Goal: Navigation & Orientation: Locate item on page

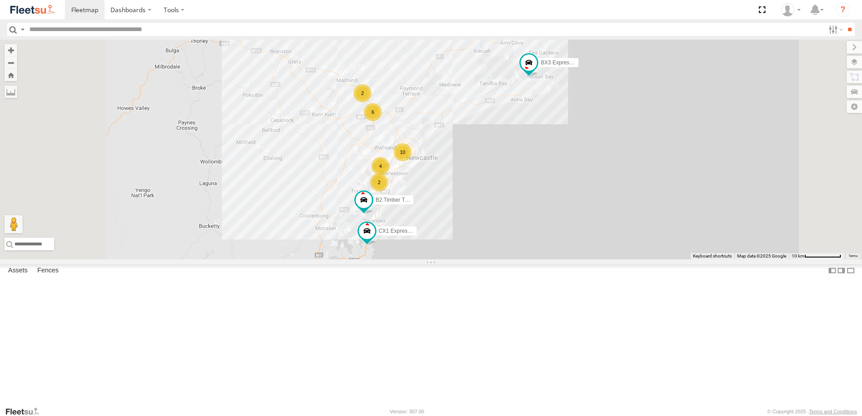
click at [530, 260] on div "6 BX1 Express Ute 10 4 B2 Timber Truck 2 BX3 Express Ute 2 CX1 Express Ute" at bounding box center [431, 150] width 862 height 220
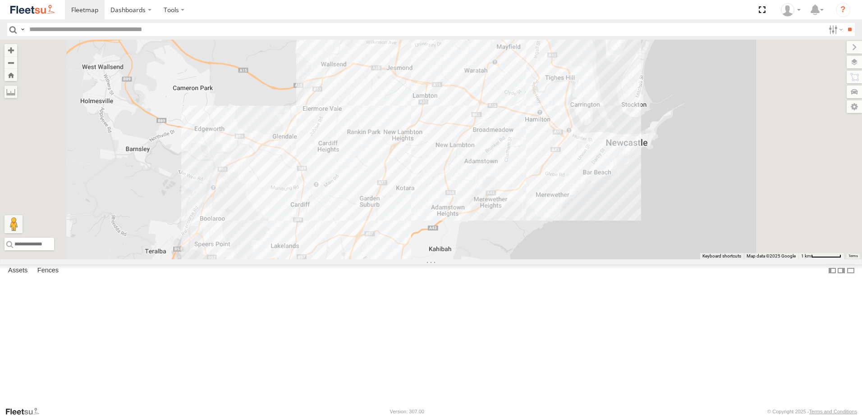
drag, startPoint x: 491, startPoint y: 201, endPoint x: 498, endPoint y: 258, distance: 56.8
click at [498, 258] on div "BX1 Express Ute B2 Timber Truck BX3 Express Ute CX1 Express Ute" at bounding box center [431, 150] width 862 height 220
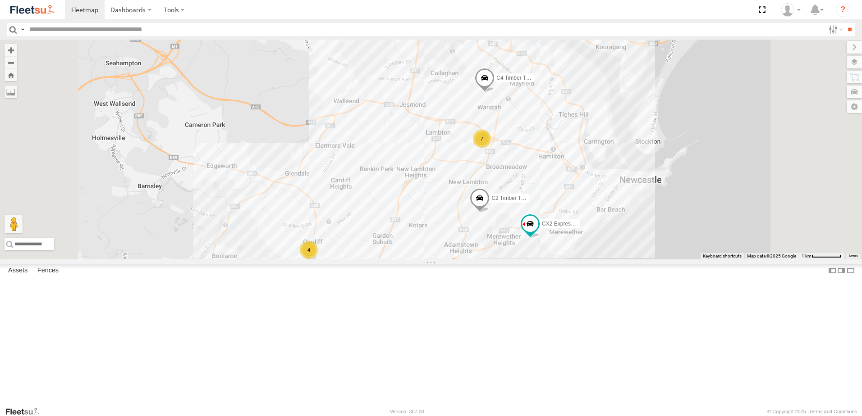
drag, startPoint x: 488, startPoint y: 196, endPoint x: 492, endPoint y: 215, distance: 19.0
click at [501, 226] on div "BX1 Express Ute B2 Timber Truck BX3 Express Ute CX1 Express Ute 7 4 CX2 Express…" at bounding box center [431, 150] width 862 height 220
click at [565, 192] on div "BX1 Express Ute B2 Timber Truck BX3 Express Ute CX1 Express Ute 7 4 CX2 Express…" at bounding box center [431, 150] width 862 height 220
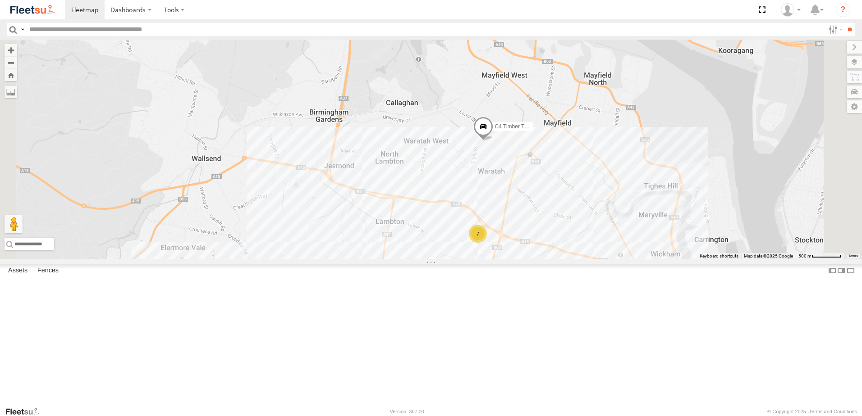
drag, startPoint x: 565, startPoint y: 192, endPoint x: 554, endPoint y: 172, distance: 22.4
click at [554, 172] on div "BX1 Express Ute B2 Timber Truck BX3 Express Ute CX1 Express Ute CX2 Express Ute…" at bounding box center [431, 150] width 862 height 220
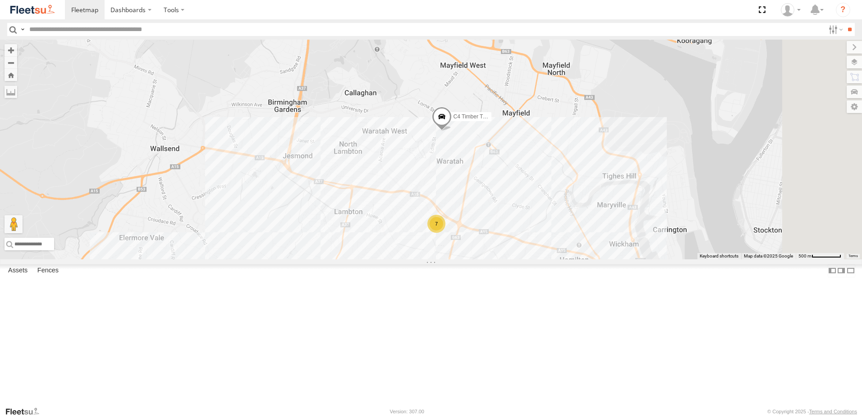
drag, startPoint x: 688, startPoint y: 219, endPoint x: 671, endPoint y: 212, distance: 18.6
click at [668, 209] on div "BX1 Express Ute B2 Timber Truck BX3 Express Ute CX1 Express Ute CX2 Express Ute…" at bounding box center [431, 150] width 862 height 220
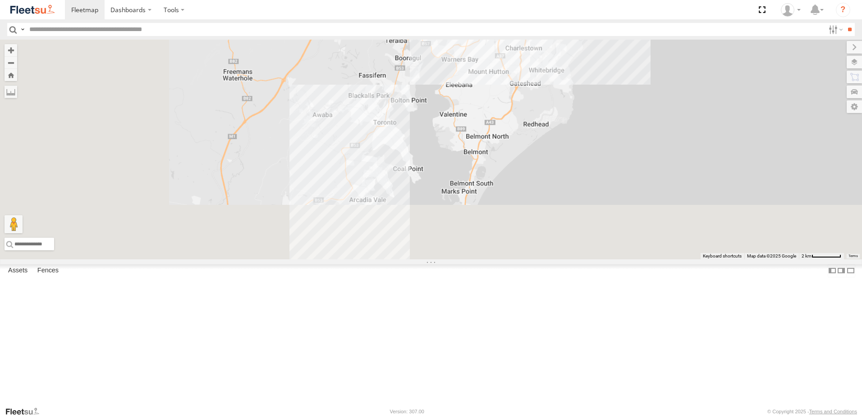
drag, startPoint x: 556, startPoint y: 231, endPoint x: 661, endPoint y: 59, distance: 201.1
click at [661, 59] on div "C4 Timber Truck" at bounding box center [431, 150] width 862 height 220
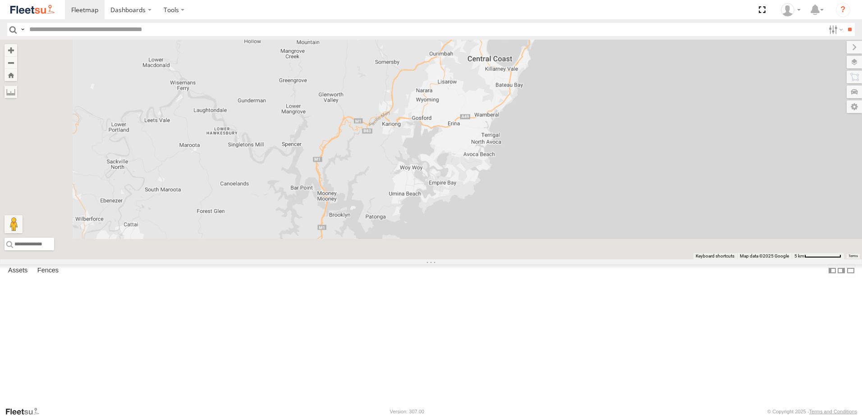
drag, startPoint x: 602, startPoint y: 180, endPoint x: 657, endPoint y: 54, distance: 137.2
click at [657, 54] on div "C4 Timber Truck" at bounding box center [431, 150] width 862 height 220
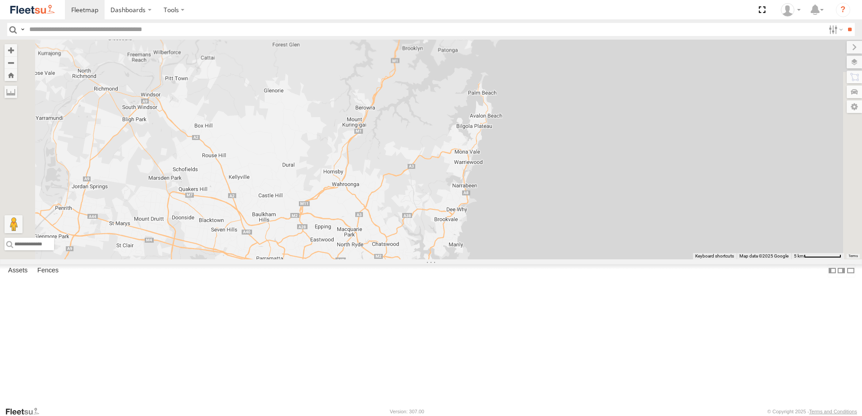
drag, startPoint x: 543, startPoint y: 209, endPoint x: 599, endPoint y: 69, distance: 150.3
click at [604, 55] on div "C4 Timber Truck" at bounding box center [431, 150] width 862 height 220
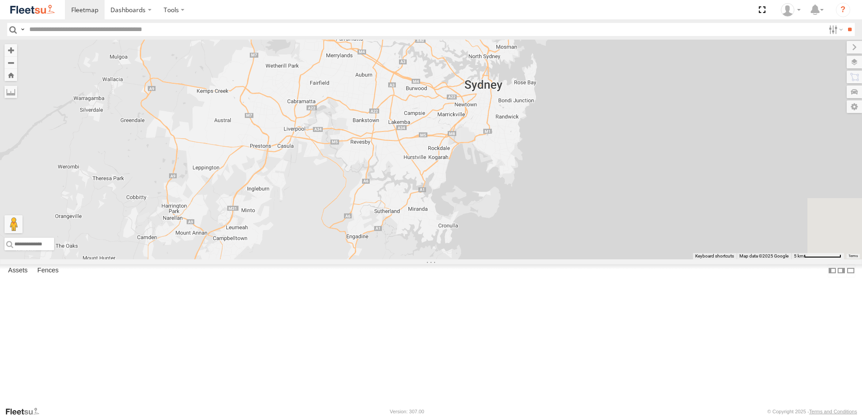
drag, startPoint x: 573, startPoint y: 213, endPoint x: 604, endPoint y: 66, distance: 150.1
click at [604, 66] on div "C4 Timber Truck" at bounding box center [431, 150] width 862 height 220
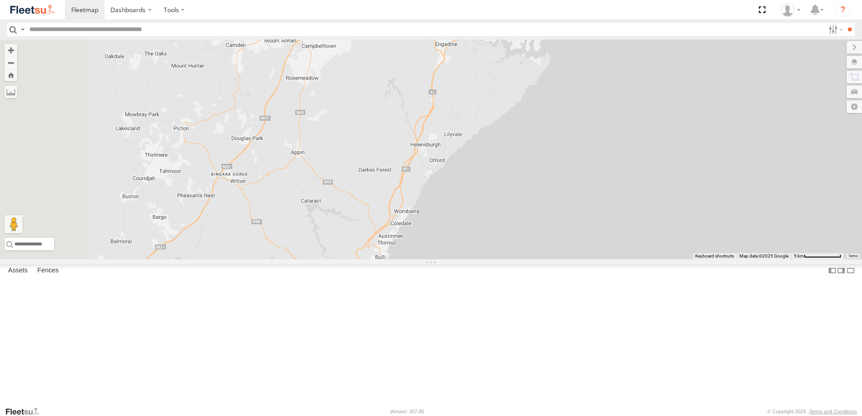
drag, startPoint x: 549, startPoint y: 187, endPoint x: 603, endPoint y: 105, distance: 97.9
click at [604, 105] on div "C4 Timber Truck" at bounding box center [431, 150] width 862 height 220
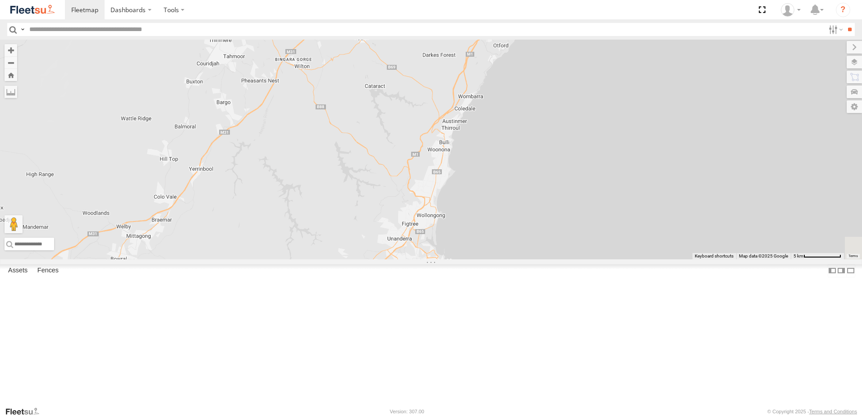
drag, startPoint x: 549, startPoint y: 235, endPoint x: 478, endPoint y: 319, distance: 109.7
click at [478, 260] on div "C4 Timber Truck" at bounding box center [431, 150] width 862 height 220
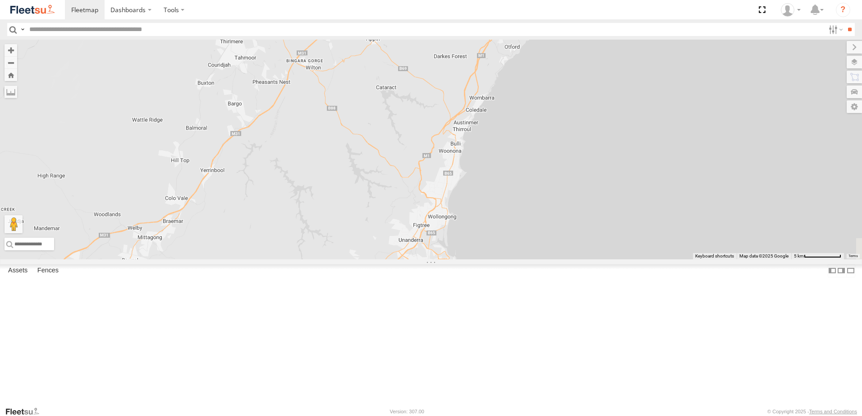
drag, startPoint x: 558, startPoint y: 187, endPoint x: 606, endPoint y: 88, distance: 109.9
click at [606, 88] on div "C4 Timber Truck" at bounding box center [431, 150] width 862 height 220
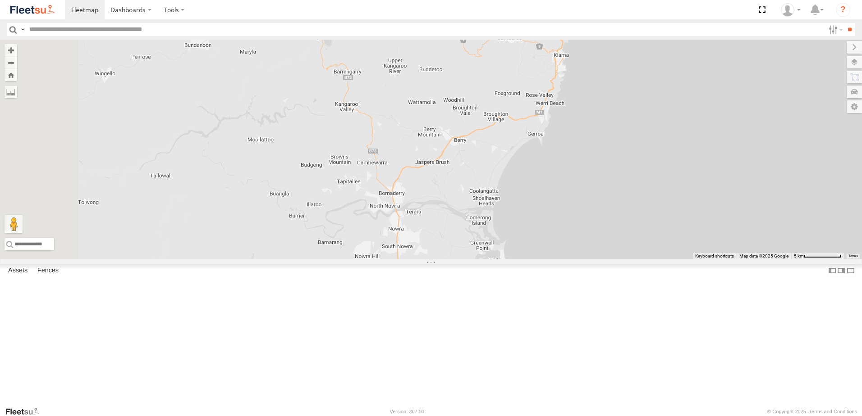
drag, startPoint x: 535, startPoint y: 293, endPoint x: 631, endPoint y: 93, distance: 221.4
click at [631, 93] on div "C4 Timber Truck" at bounding box center [431, 150] width 862 height 220
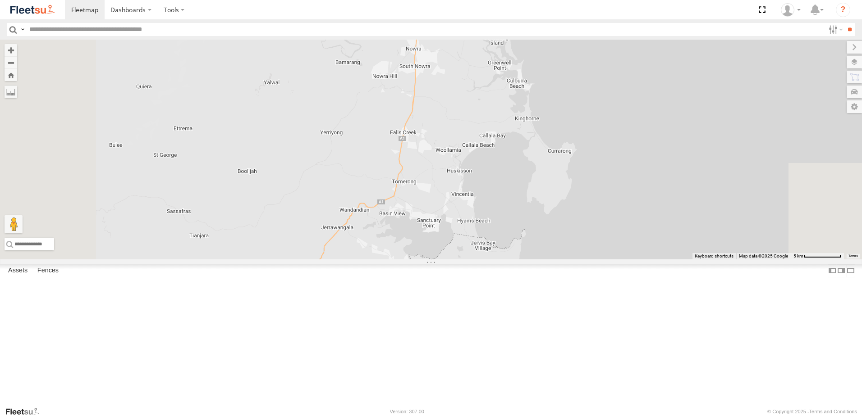
drag, startPoint x: 539, startPoint y: 300, endPoint x: 485, endPoint y: 80, distance: 227.0
click at [485, 80] on div "C4 Timber Truck" at bounding box center [431, 150] width 862 height 220
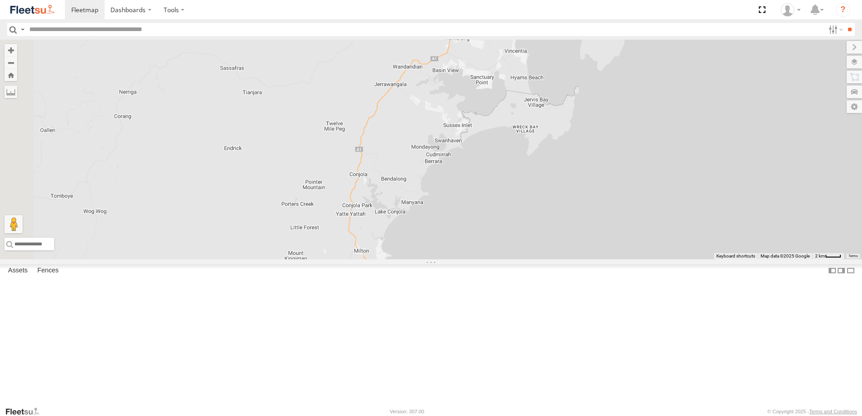
drag, startPoint x: 494, startPoint y: 224, endPoint x: 617, endPoint y: 123, distance: 158.5
click at [617, 123] on div "C4 Timber Truck" at bounding box center [431, 150] width 862 height 220
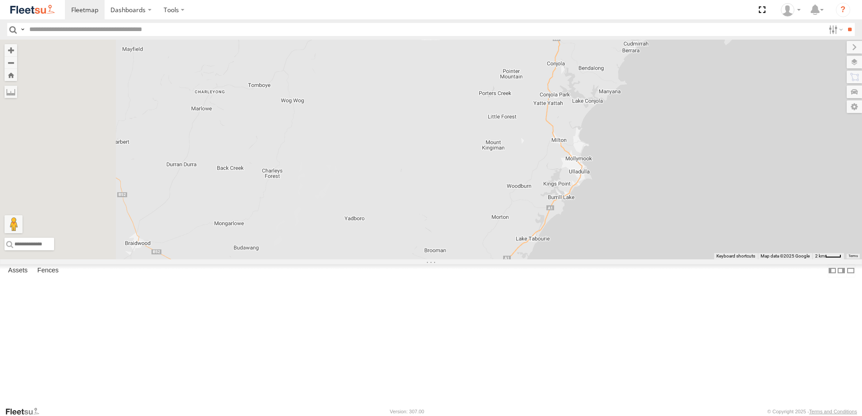
drag, startPoint x: 496, startPoint y: 222, endPoint x: 692, endPoint y: 115, distance: 223.5
click at [692, 115] on div "C4 Timber Truck" at bounding box center [431, 150] width 862 height 220
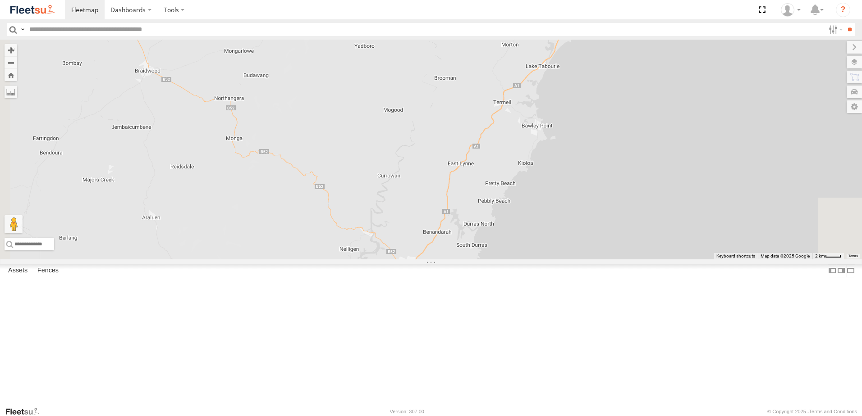
drag, startPoint x: 585, startPoint y: 278, endPoint x: 605, endPoint y: 87, distance: 192.5
click at [605, 87] on div "C4 Timber Truck" at bounding box center [431, 150] width 862 height 220
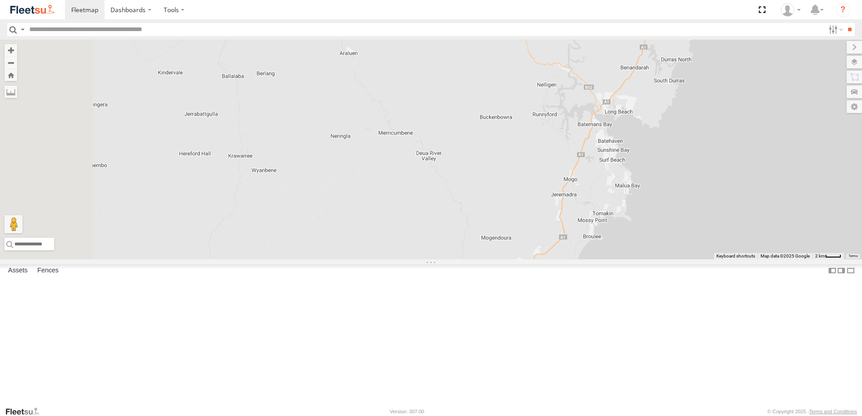
drag, startPoint x: 657, startPoint y: 147, endPoint x: 714, endPoint y: 27, distance: 132.9
click at [714, 27] on body "Dashboards" at bounding box center [431, 208] width 862 height 416
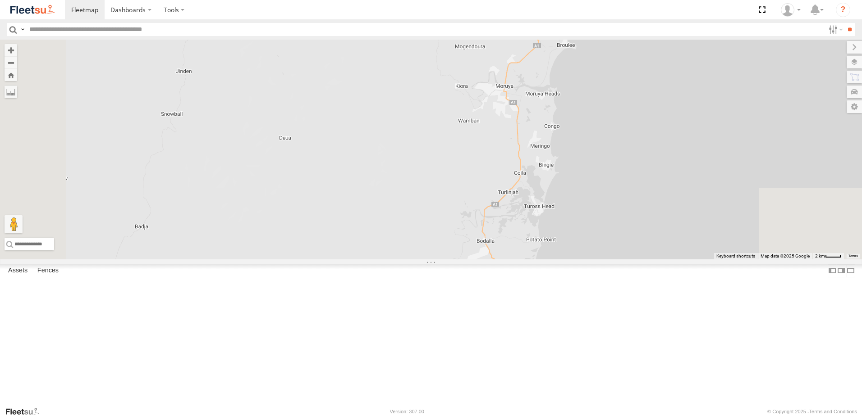
drag, startPoint x: 682, startPoint y: 188, endPoint x: 681, endPoint y: 137, distance: 51.4
click at [681, 137] on div "C4 Timber Truck" at bounding box center [431, 150] width 862 height 220
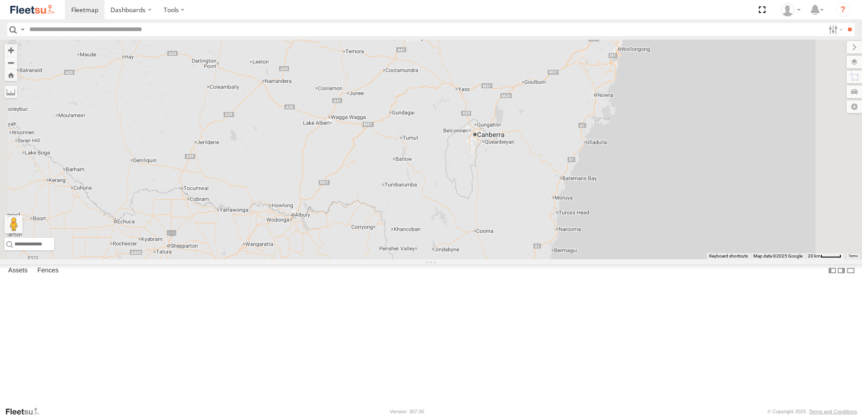
drag, startPoint x: 670, startPoint y: 165, endPoint x: 626, endPoint y: 309, distance: 149.7
click at [626, 260] on div "C4 Timber Truck" at bounding box center [431, 150] width 862 height 220
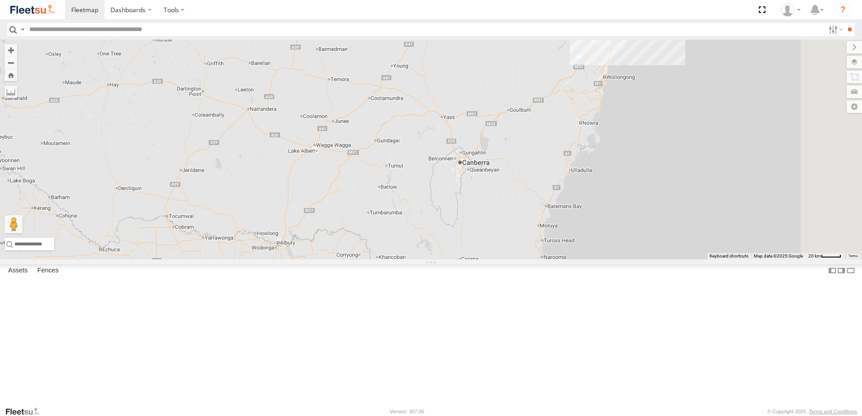
click at [626, 260] on div "C4 Timber Truck" at bounding box center [431, 150] width 862 height 220
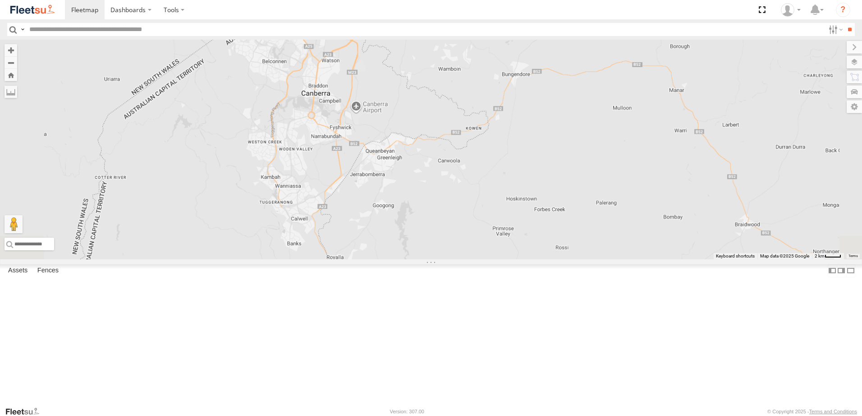
drag, startPoint x: 616, startPoint y: 229, endPoint x: 563, endPoint y: 277, distance: 71.5
click at [563, 260] on div "C4 Timber Truck" at bounding box center [431, 150] width 862 height 220
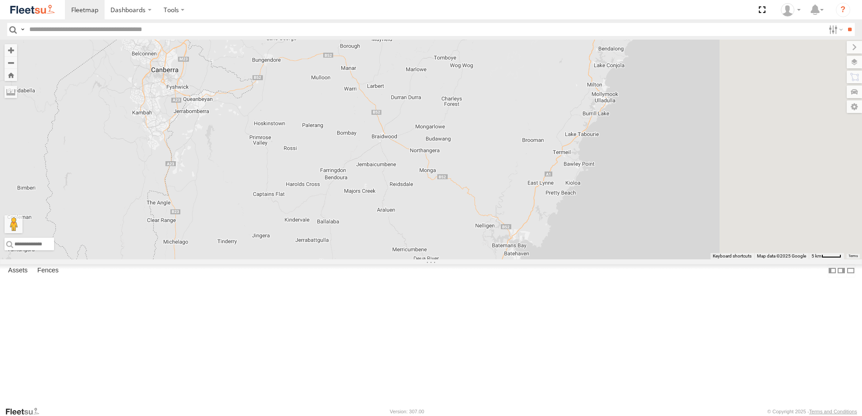
drag, startPoint x: 638, startPoint y: 259, endPoint x: 421, endPoint y: 187, distance: 228.5
click at [421, 187] on div "C4 Timber Truck" at bounding box center [431, 150] width 862 height 220
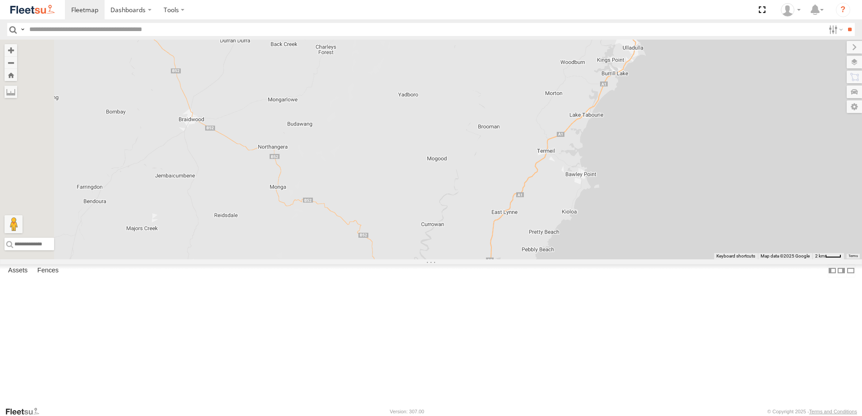
drag, startPoint x: 554, startPoint y: 218, endPoint x: 530, endPoint y: 222, distance: 24.2
click at [530, 222] on div "C4 Timber Truck" at bounding box center [431, 150] width 862 height 220
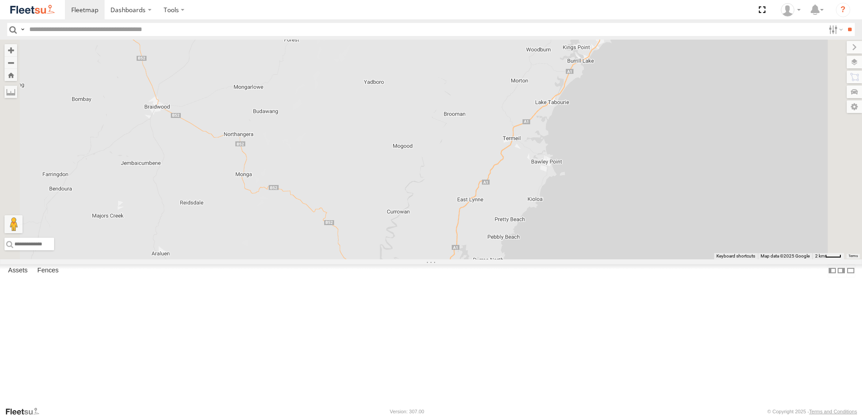
drag, startPoint x: 537, startPoint y: 219, endPoint x: 500, endPoint y: 206, distance: 39.4
click at [500, 206] on div "C4 Timber Truck" at bounding box center [431, 150] width 862 height 220
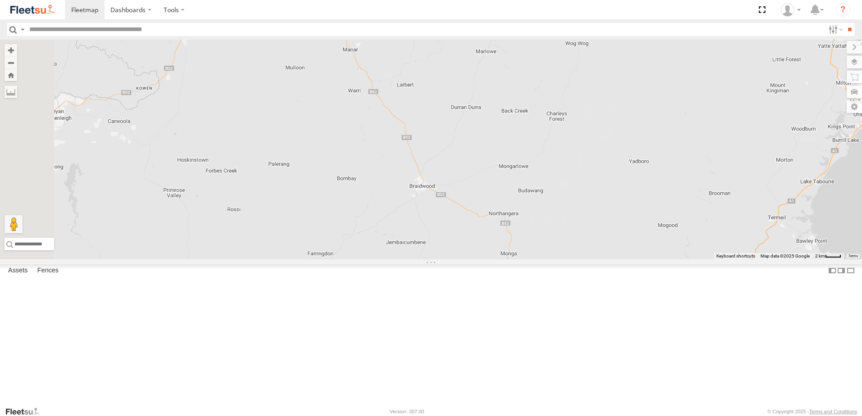
drag, startPoint x: 497, startPoint y: 205, endPoint x: 764, endPoint y: 284, distance: 277.8
click at [764, 260] on div at bounding box center [431, 150] width 862 height 220
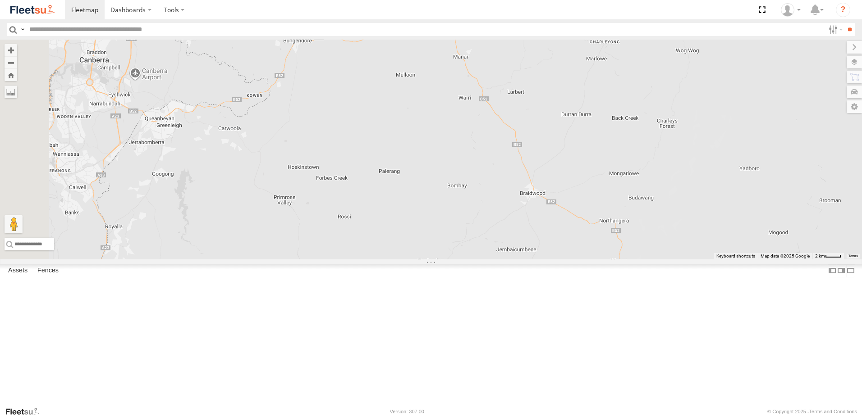
drag, startPoint x: 625, startPoint y: 237, endPoint x: 750, endPoint y: 247, distance: 125.7
click at [753, 244] on div at bounding box center [431, 150] width 862 height 220
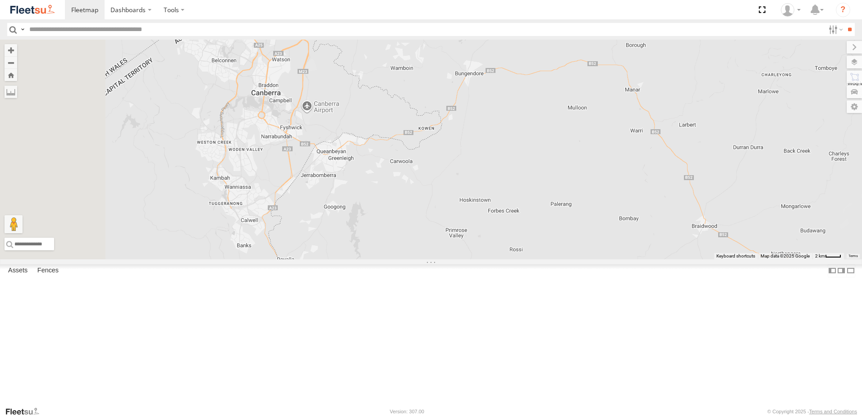
drag, startPoint x: 637, startPoint y: 226, endPoint x: 663, endPoint y: 229, distance: 25.8
click at [663, 229] on div at bounding box center [431, 150] width 862 height 220
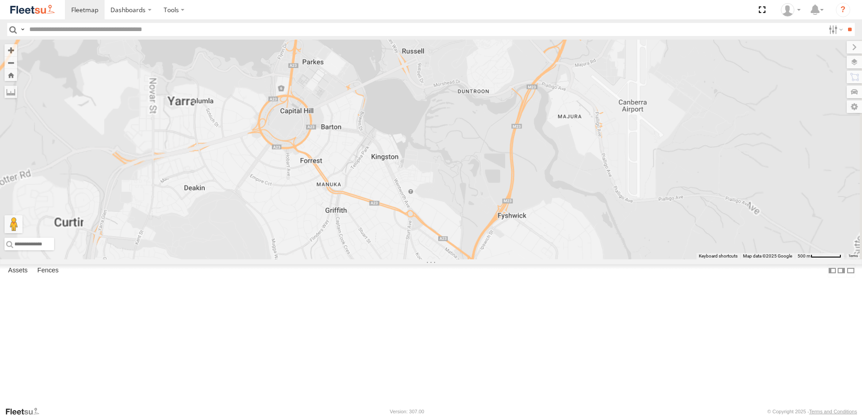
drag, startPoint x: 399, startPoint y: 188, endPoint x: 460, endPoint y: 227, distance: 72.1
click at [460, 227] on div at bounding box center [431, 150] width 862 height 220
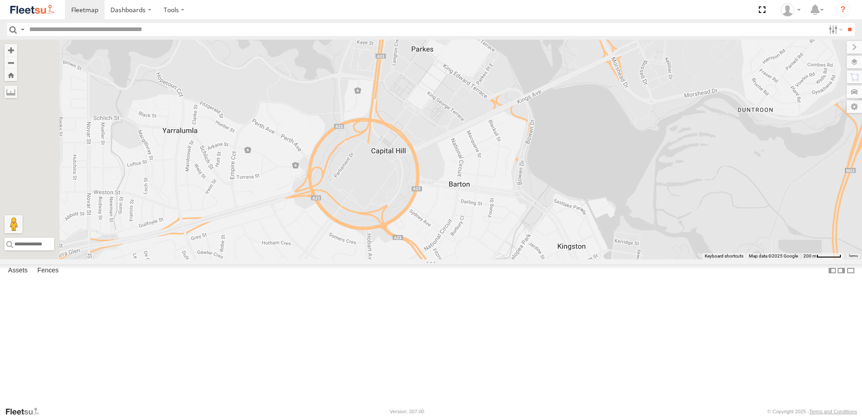
drag, startPoint x: 476, startPoint y: 215, endPoint x: 494, endPoint y: 203, distance: 22.4
click at [494, 203] on div at bounding box center [431, 150] width 862 height 220
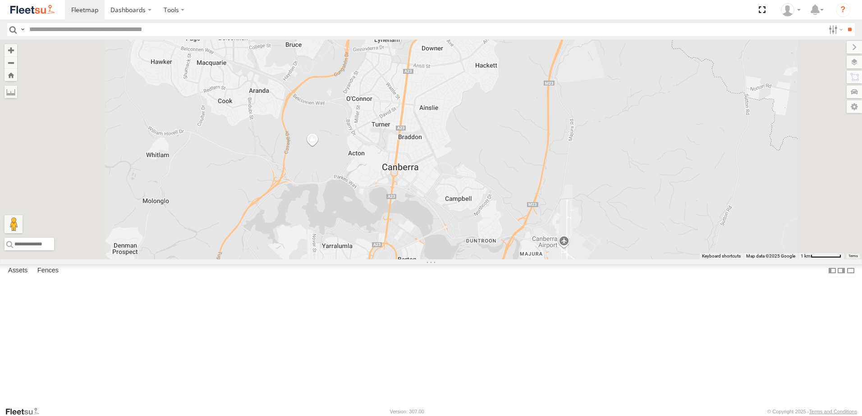
drag, startPoint x: 495, startPoint y: 215, endPoint x: 503, endPoint y: 322, distance: 107.1
click at [503, 260] on div at bounding box center [431, 150] width 862 height 220
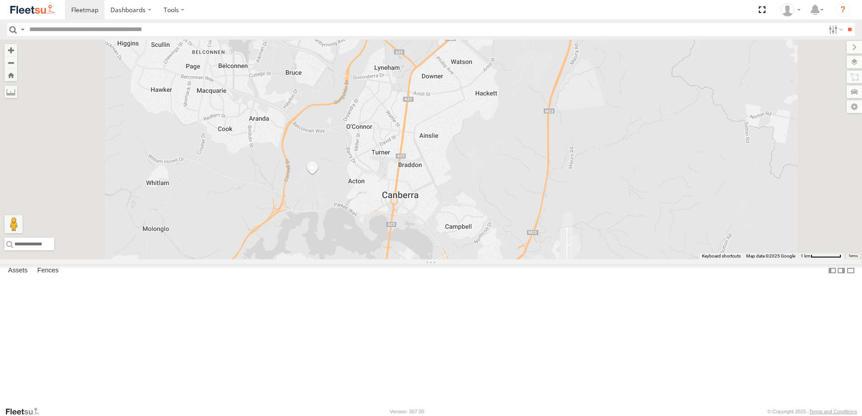
drag, startPoint x: 514, startPoint y: 223, endPoint x: 512, endPoint y: 245, distance: 21.8
click at [512, 245] on div at bounding box center [431, 150] width 862 height 220
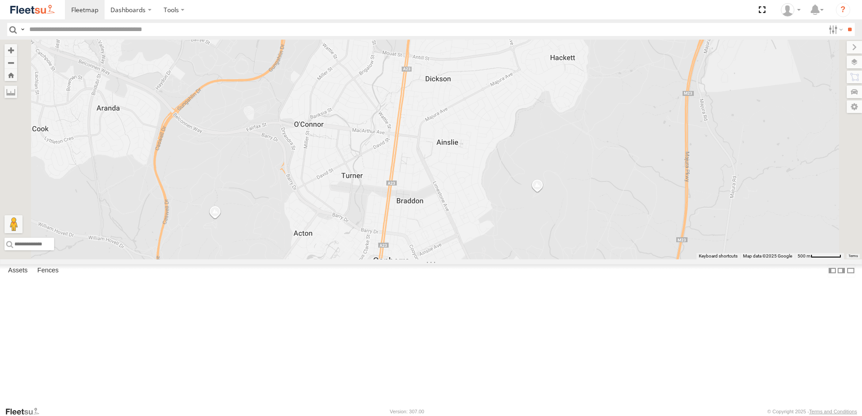
drag, startPoint x: 516, startPoint y: 206, endPoint x: 514, endPoint y: 215, distance: 9.2
click at [514, 215] on div at bounding box center [431, 150] width 862 height 220
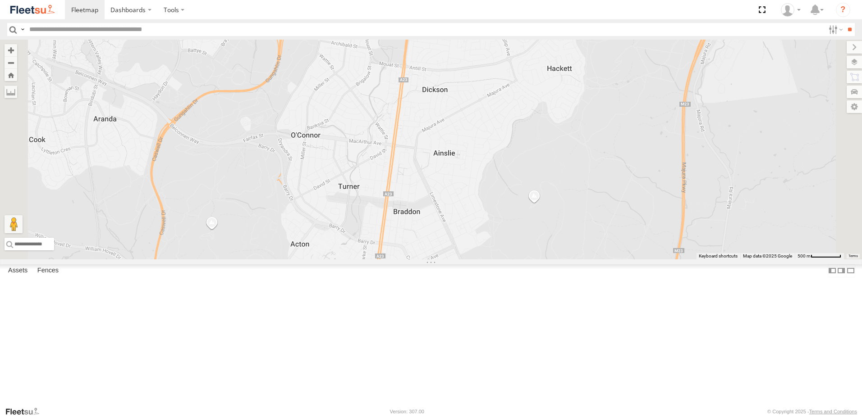
drag, startPoint x: 521, startPoint y: 207, endPoint x: 517, endPoint y: 220, distance: 13.7
click at [517, 220] on div at bounding box center [431, 150] width 862 height 220
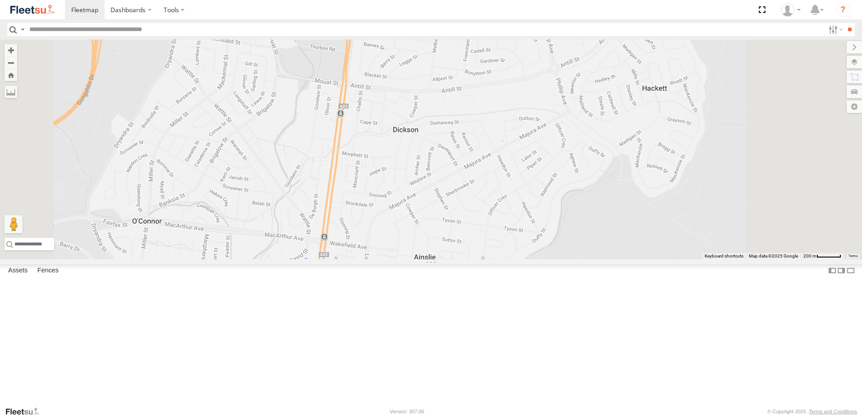
drag, startPoint x: 535, startPoint y: 186, endPoint x: 478, endPoint y: 283, distance: 111.7
click at [478, 260] on div at bounding box center [431, 150] width 862 height 220
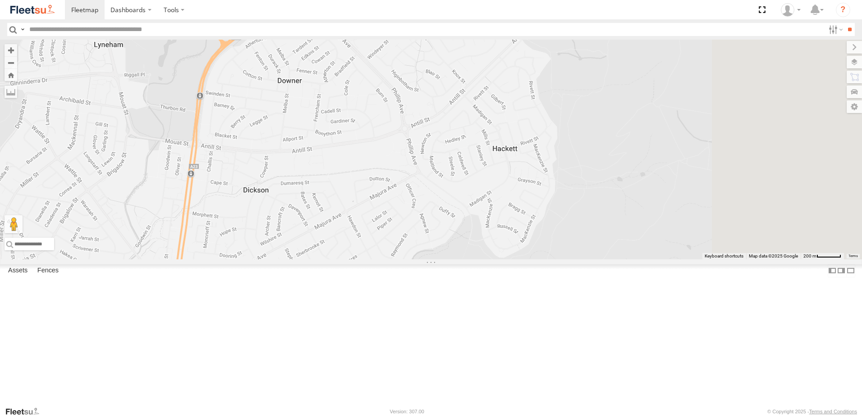
drag, startPoint x: 470, startPoint y: 279, endPoint x: 433, endPoint y: 285, distance: 37.5
click at [433, 260] on div at bounding box center [431, 150] width 862 height 220
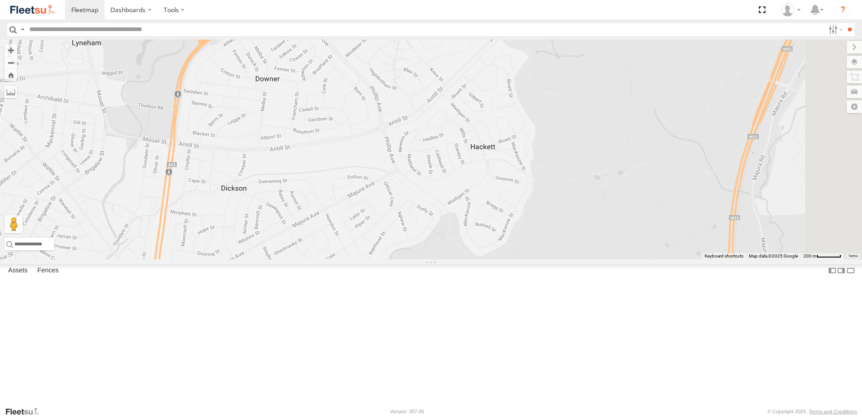
drag
click at [493, 239] on div at bounding box center [431, 150] width 862 height 220
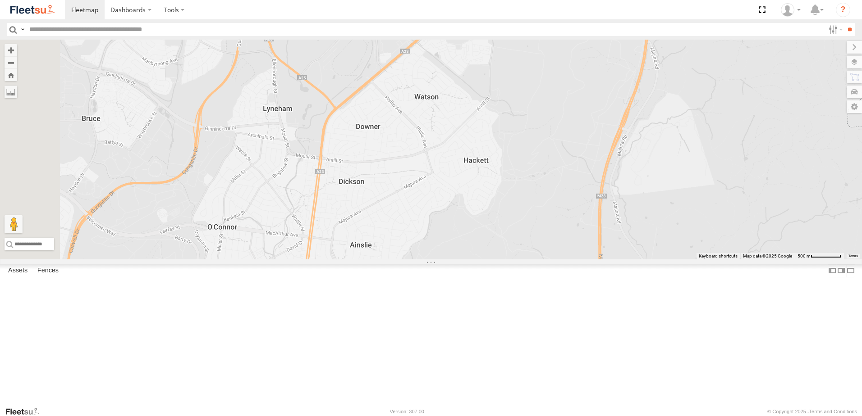
click at [521, 248] on div at bounding box center [431, 150] width 862 height 220
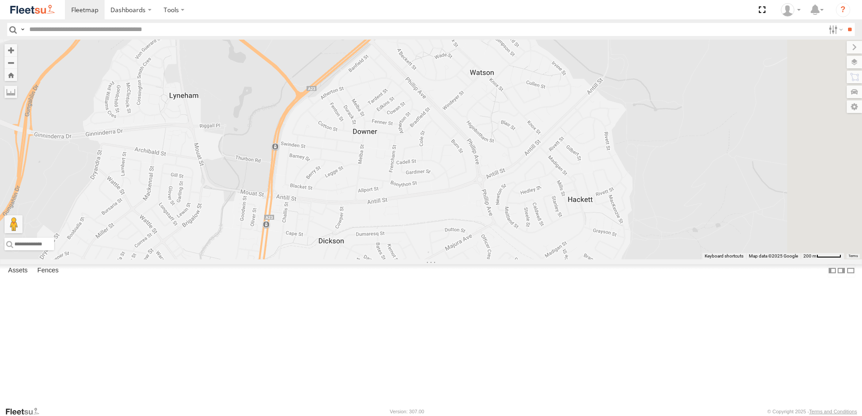
click at [444, 260] on div at bounding box center [431, 150] width 862 height 220
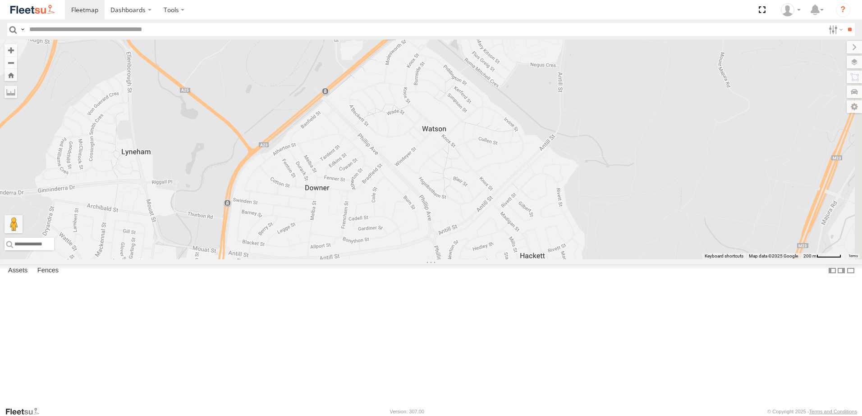
click at [564, 170] on div at bounding box center [431, 150] width 862 height 220
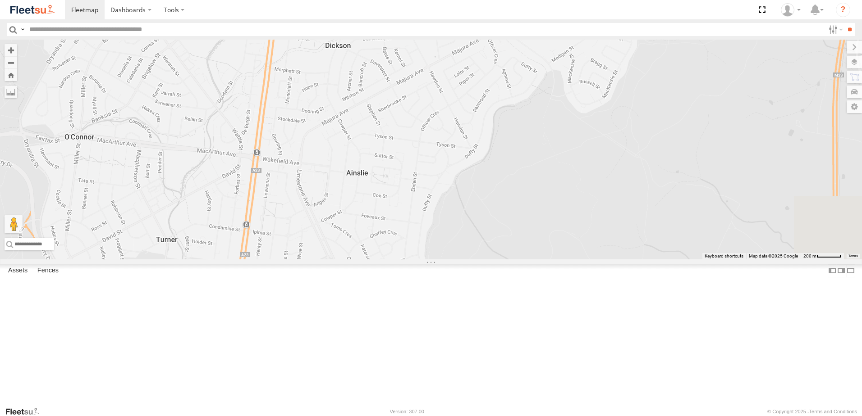
click at [503, 163] on div at bounding box center [431, 150] width 862 height 220
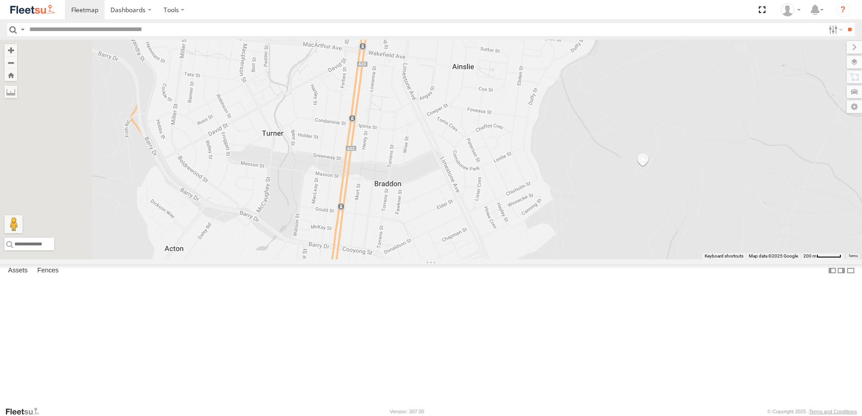
click at [577, 132] on div at bounding box center [431, 150] width 862 height 220
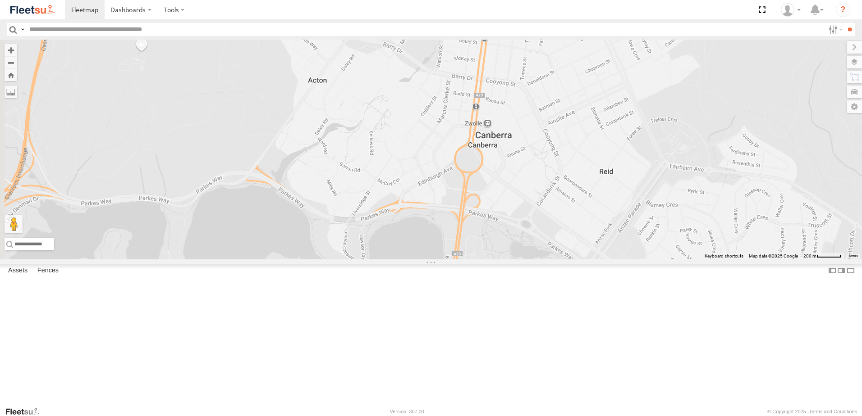
click at [453, 155] on div at bounding box center [431, 150] width 862 height 220
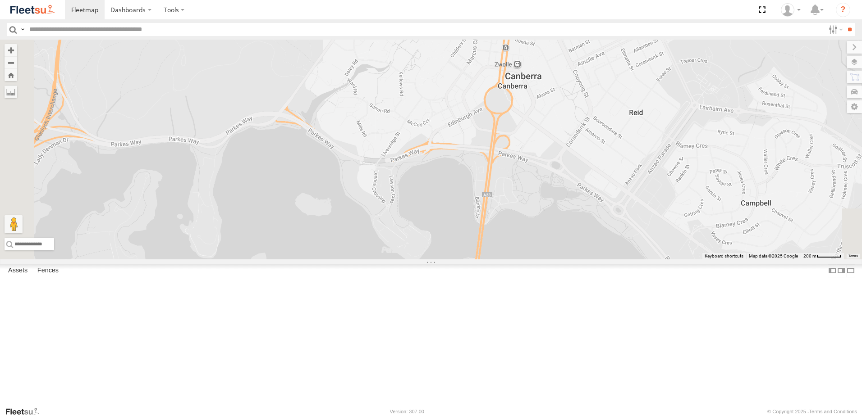
click at [621, 149] on div at bounding box center [431, 150] width 862 height 220
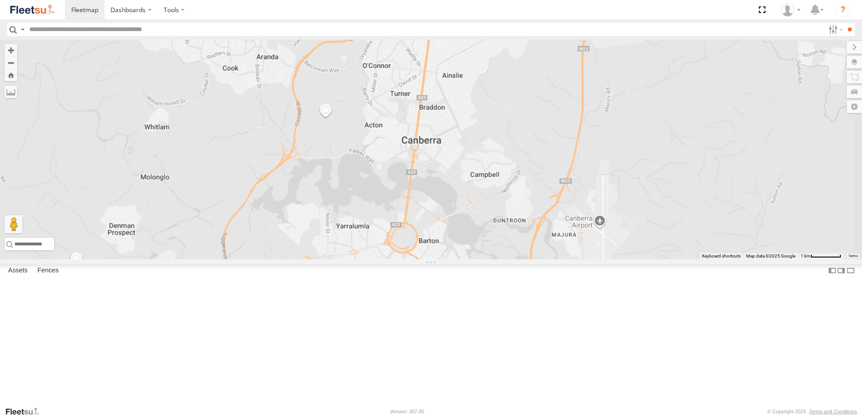
click at [509, 247] on div at bounding box center [431, 150] width 862 height 220
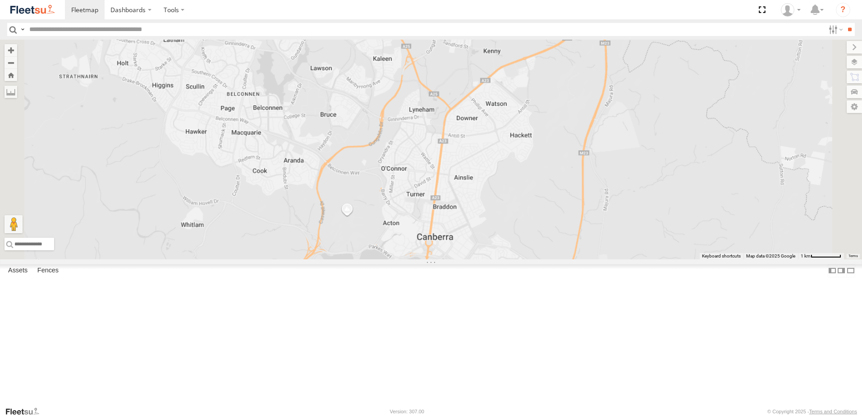
click at [510, 260] on div at bounding box center [431, 150] width 862 height 220
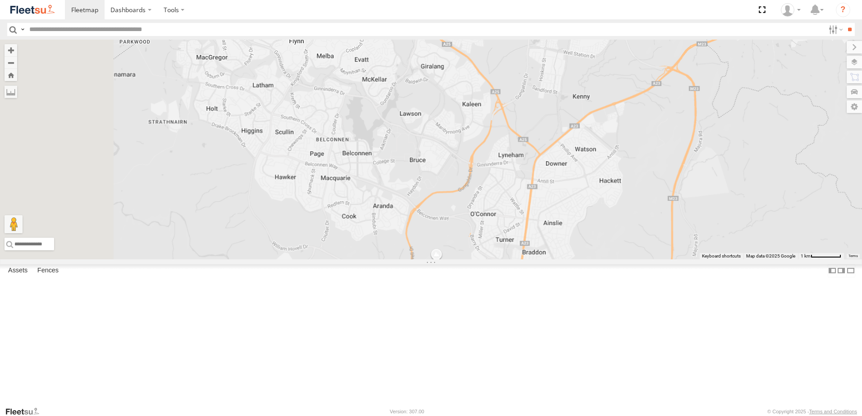
click at [503, 220] on div at bounding box center [431, 150] width 862 height 220
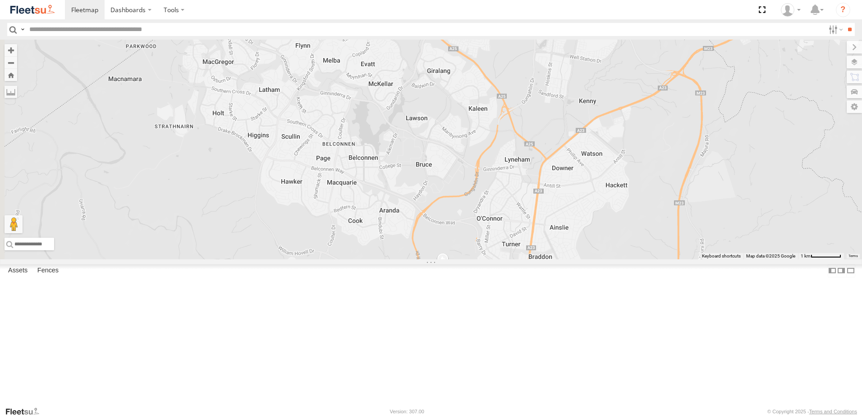
click at [440, 179] on div at bounding box center [431, 150] width 862 height 220
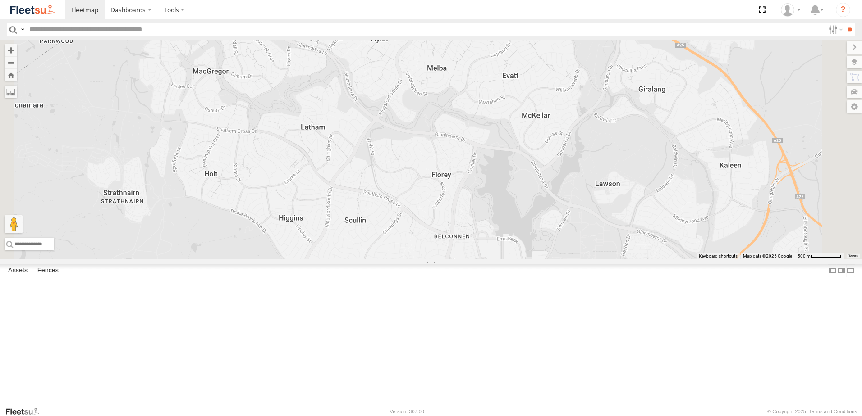
click at [471, 207] on div at bounding box center [431, 150] width 862 height 220
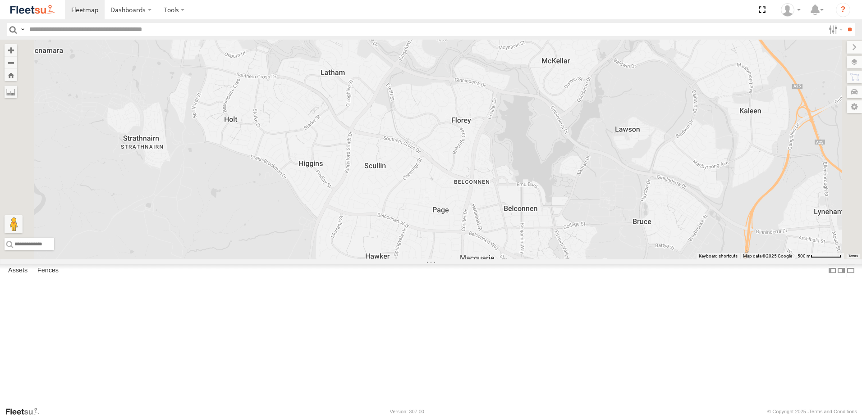
click at [450, 154] on div at bounding box center [431, 150] width 862 height 220
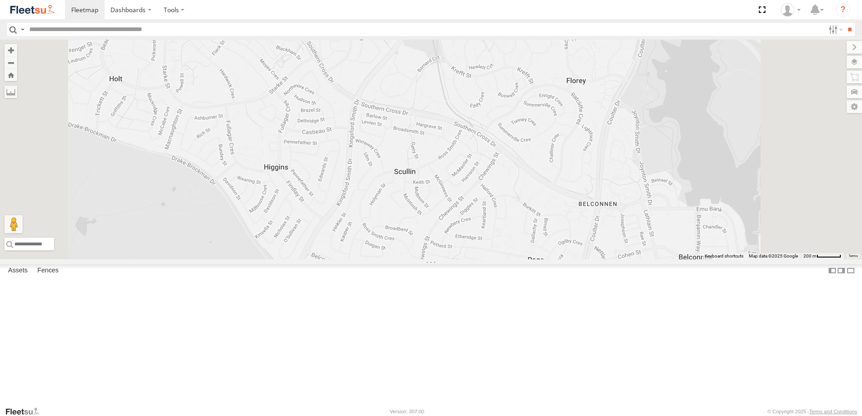
click at [404, 198] on div at bounding box center [431, 150] width 862 height 220
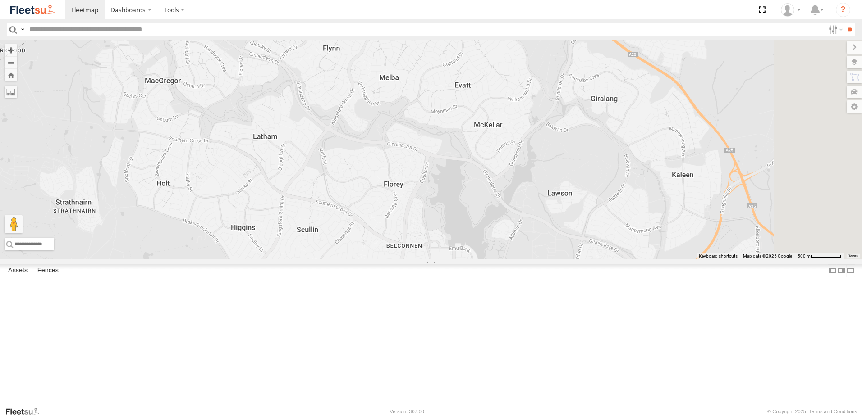
click at [412, 260] on div at bounding box center [431, 150] width 862 height 220
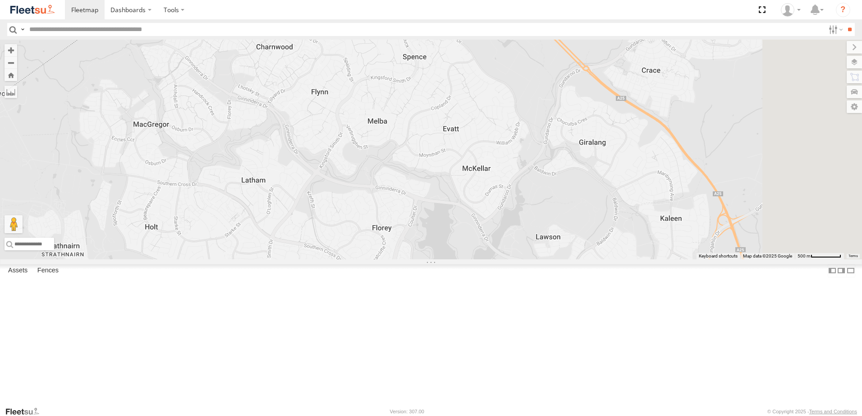
click at [441, 260] on div at bounding box center [431, 150] width 862 height 220
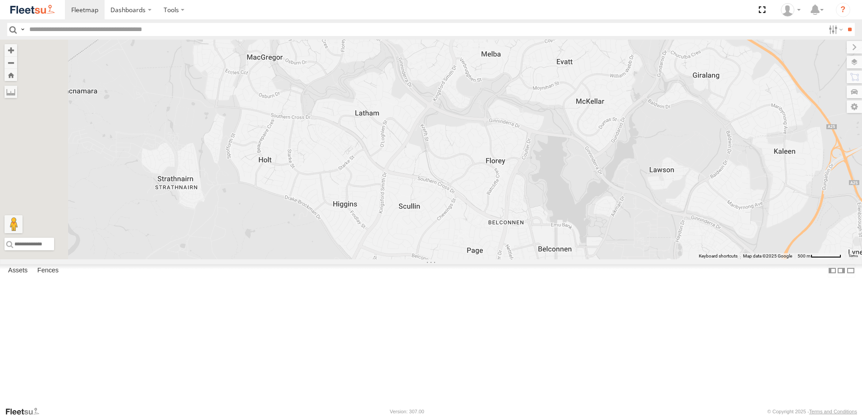
click at [556, 164] on div at bounding box center [431, 150] width 862 height 220
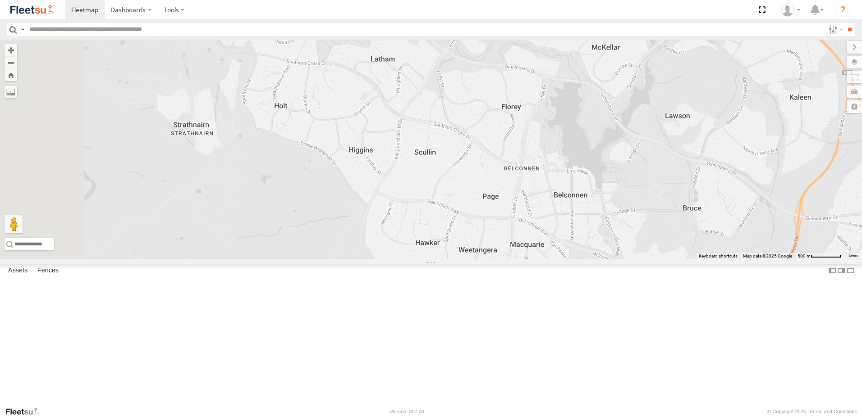
click at [523, 192] on div at bounding box center [431, 150] width 862 height 220
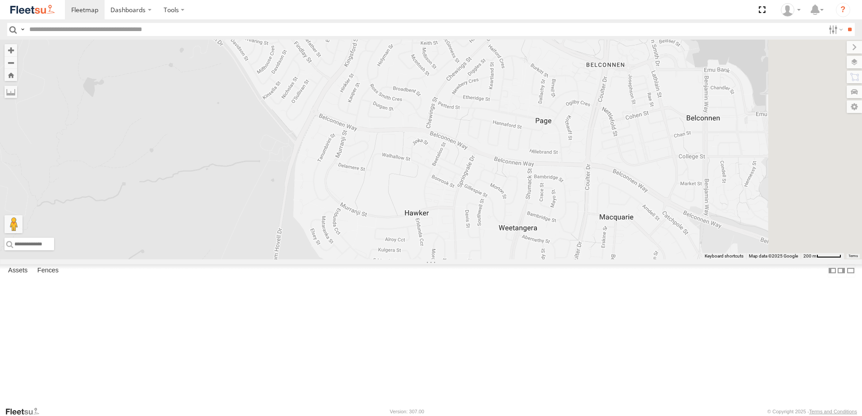
click at [448, 70] on div at bounding box center [431, 150] width 862 height 220
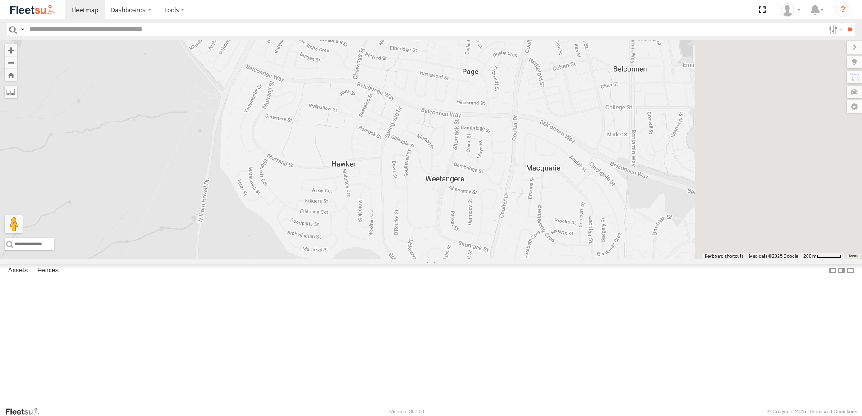
click at [380, 91] on div at bounding box center [431, 150] width 862 height 220
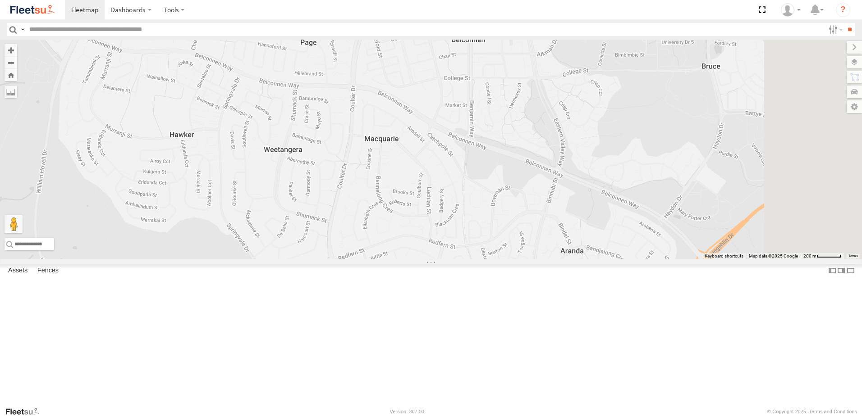
click at [375, 147] on div at bounding box center [431, 150] width 862 height 220
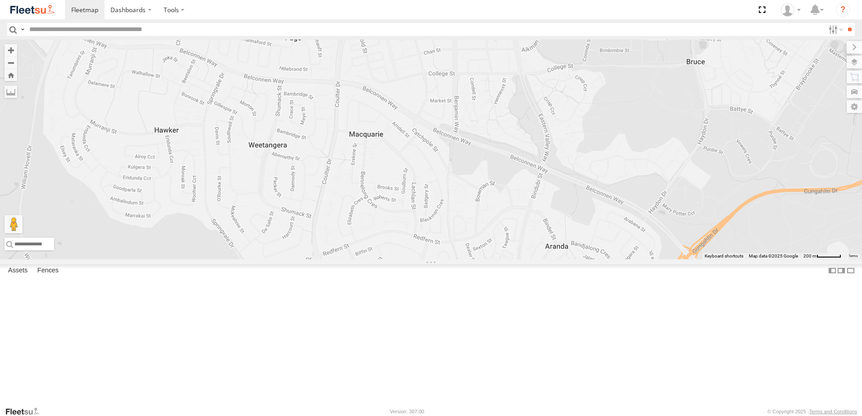
click at [418, 166] on div at bounding box center [431, 150] width 862 height 220
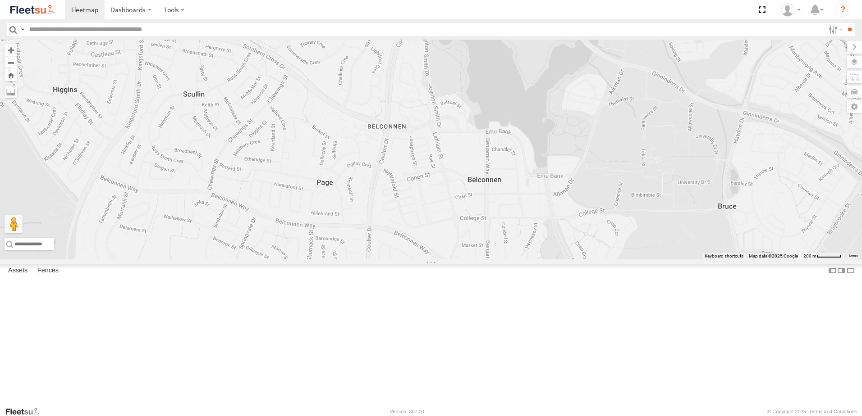
click at [441, 232] on div at bounding box center [431, 150] width 862 height 220
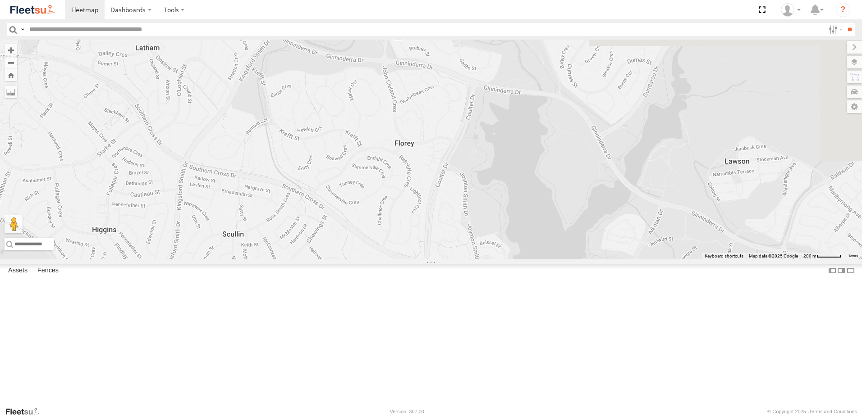
click at [456, 229] on div at bounding box center [431, 150] width 862 height 220
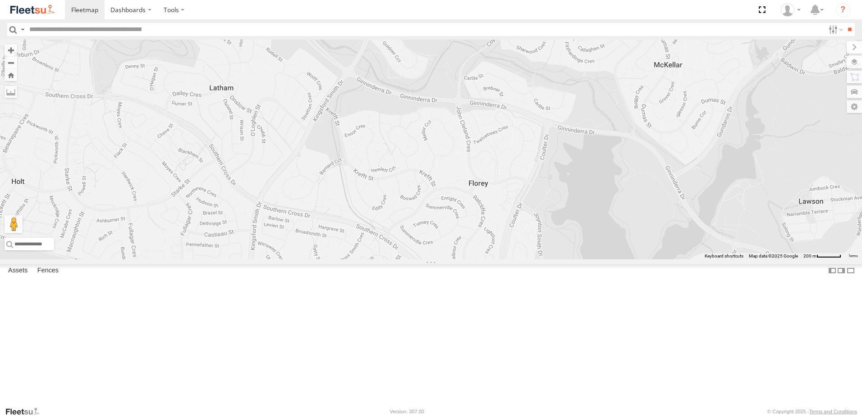
click at [487, 191] on div at bounding box center [431, 150] width 862 height 220
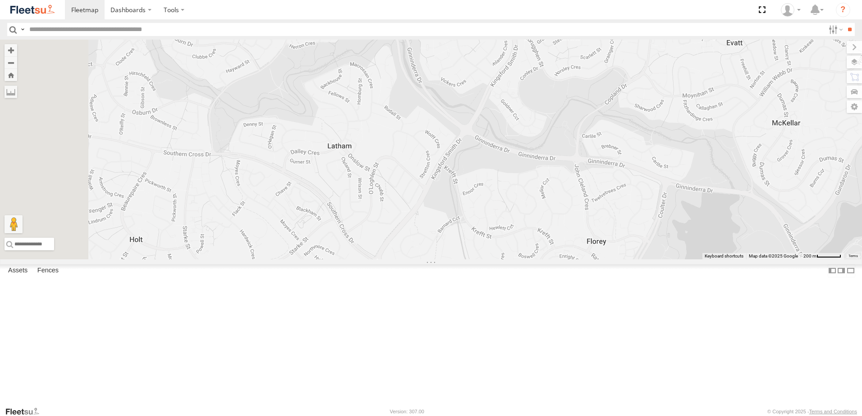
click at [469, 170] on div at bounding box center [431, 150] width 862 height 220
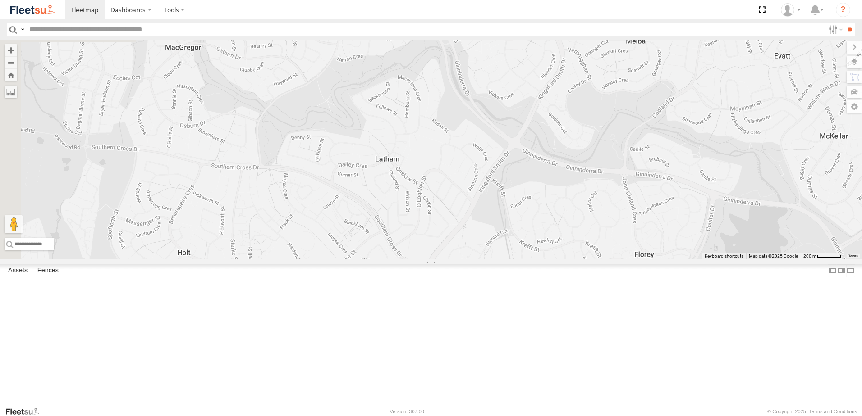
click at [466, 155] on div at bounding box center [431, 150] width 862 height 220
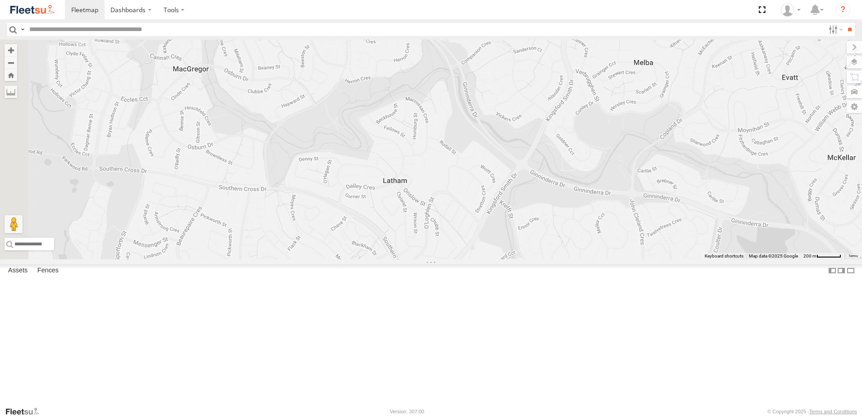
click at [467, 170] on div at bounding box center [431, 150] width 862 height 220
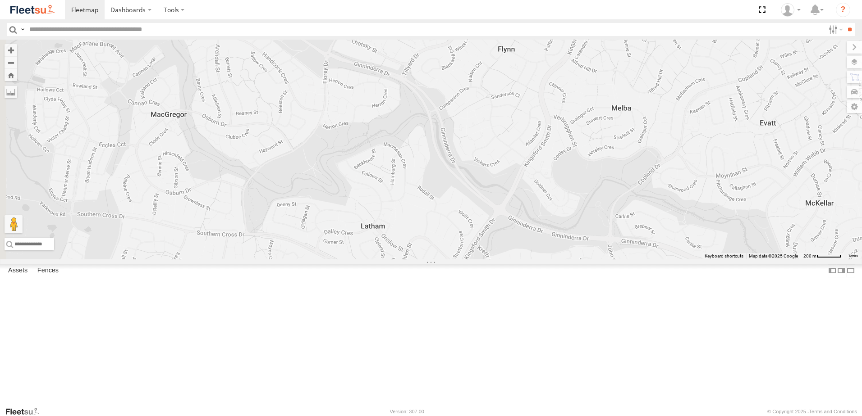
click at [459, 218] on div at bounding box center [431, 150] width 862 height 220
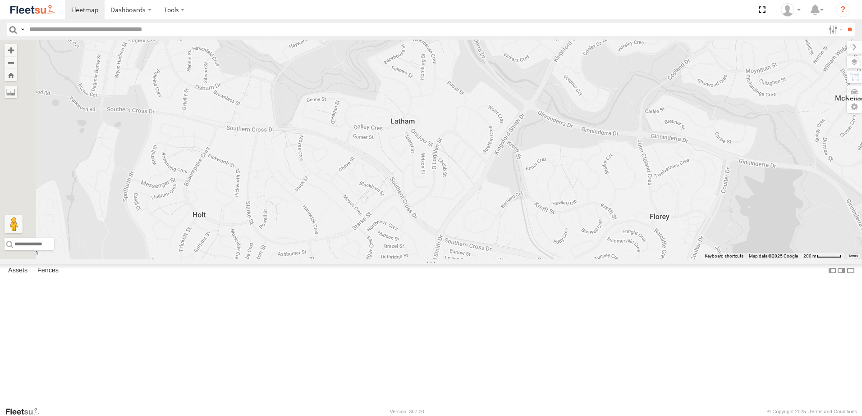
click at [528, 53] on div at bounding box center [431, 150] width 862 height 220
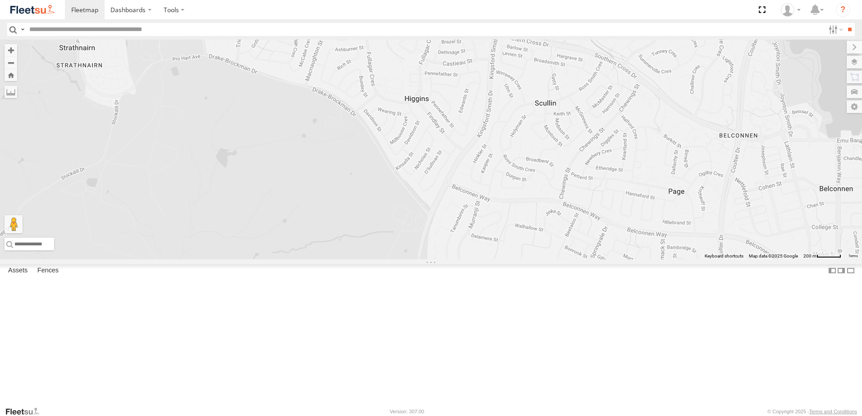
click at [463, 161] on div at bounding box center [431, 150] width 862 height 220
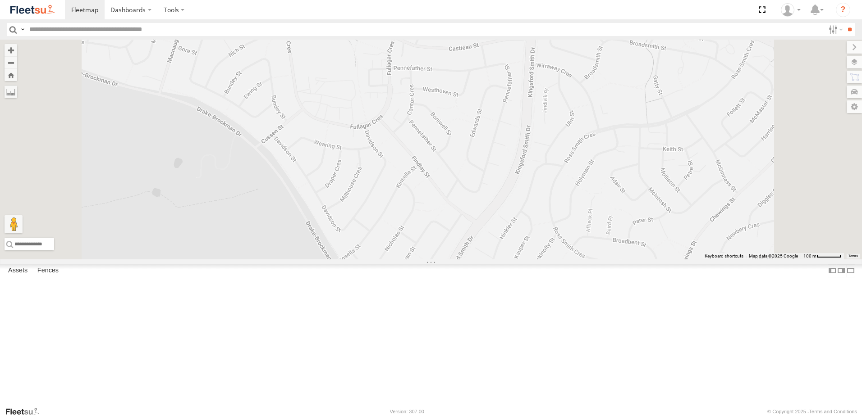
click at [504, 197] on div at bounding box center [431, 150] width 862 height 220
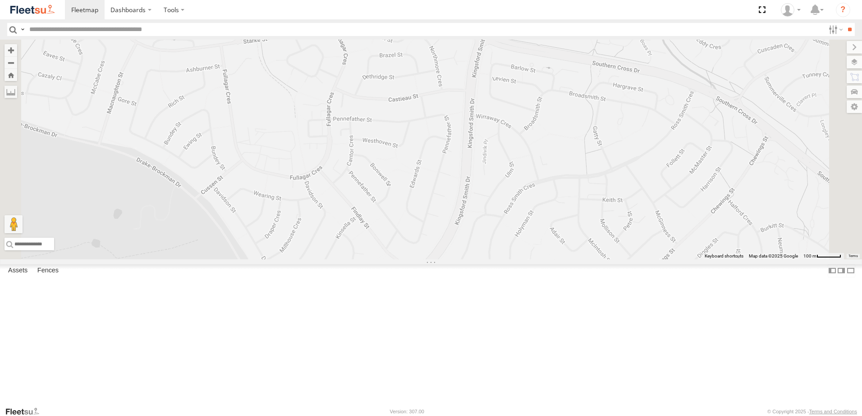
click at [460, 243] on div at bounding box center [431, 150] width 862 height 220
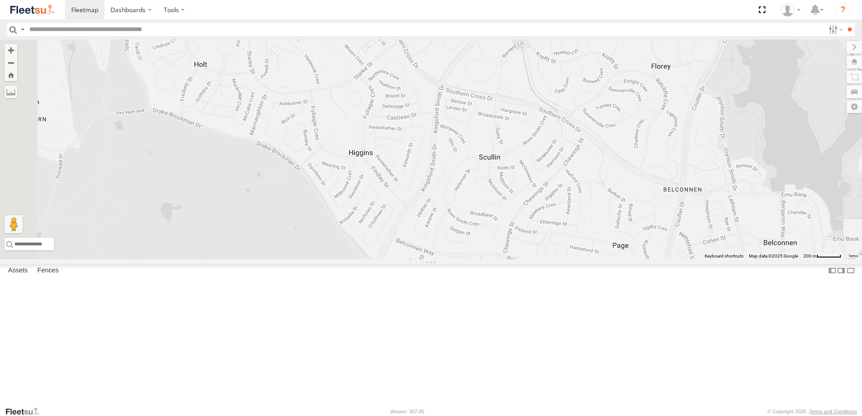
click at [634, 255] on div at bounding box center [431, 150] width 862 height 220
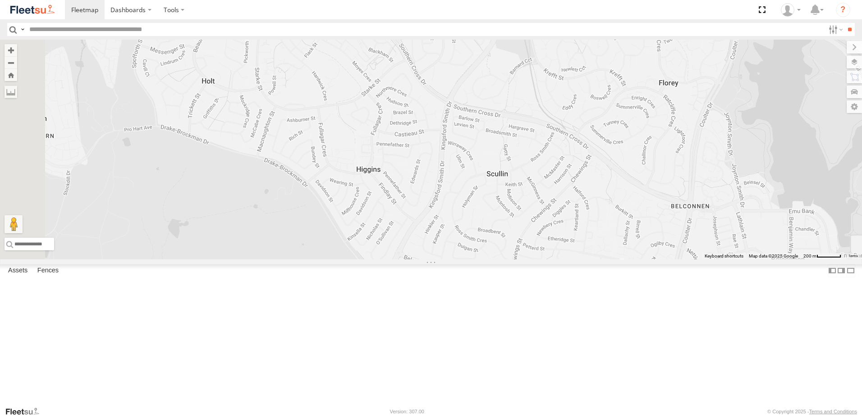
click at [541, 223] on div at bounding box center [431, 150] width 862 height 220
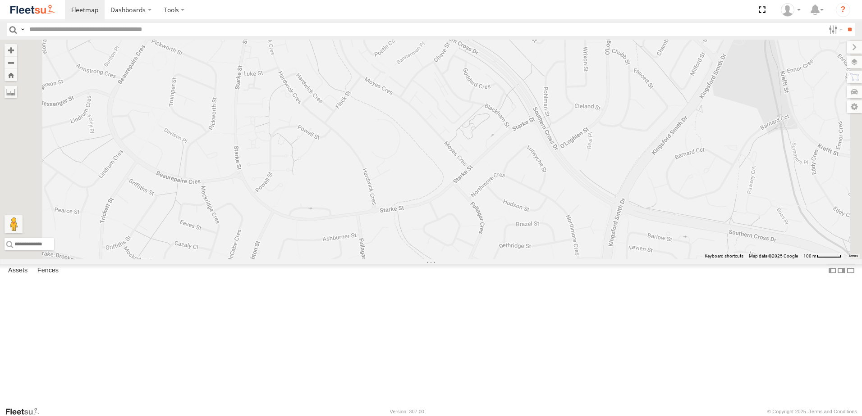
click at [475, 229] on div at bounding box center [431, 150] width 862 height 220
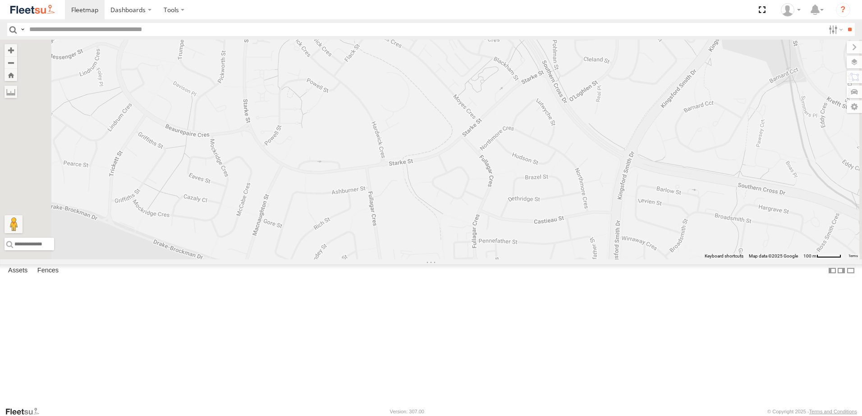
click at [484, 160] on div at bounding box center [431, 150] width 862 height 220
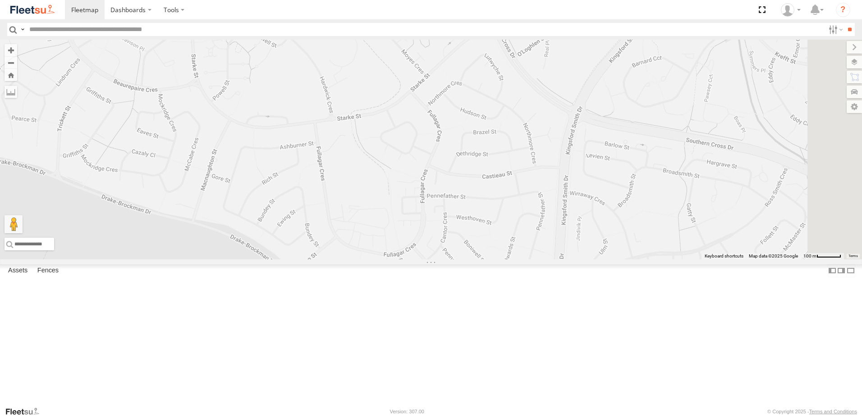
click at [464, 184] on div at bounding box center [431, 150] width 862 height 220
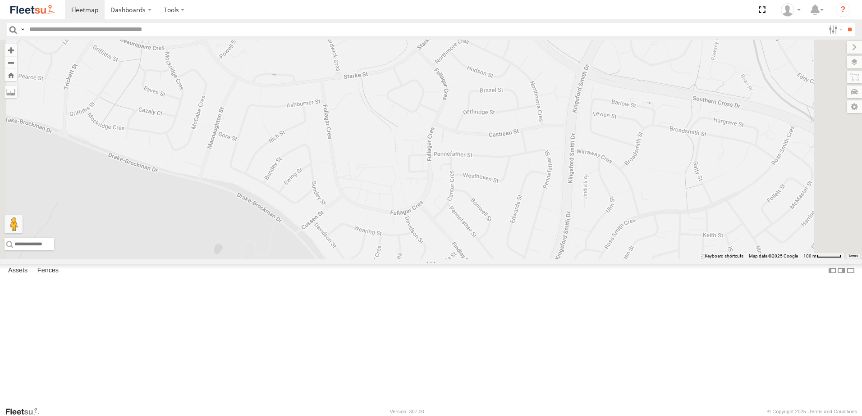
click at [458, 207] on div at bounding box center [431, 150] width 862 height 220
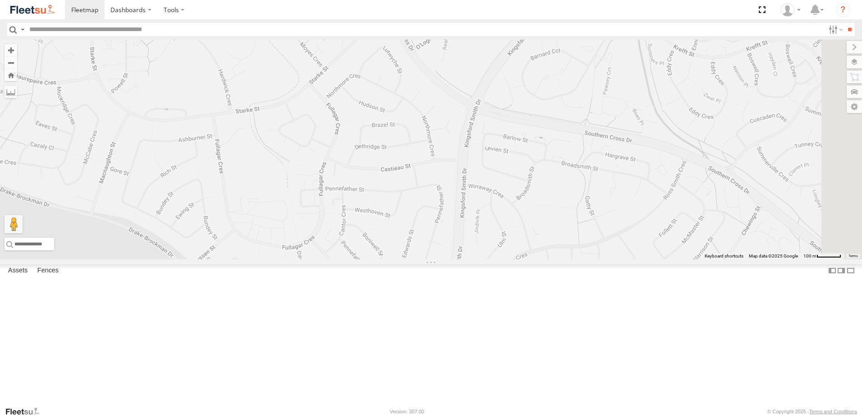
click at [373, 260] on div at bounding box center [431, 150] width 862 height 220
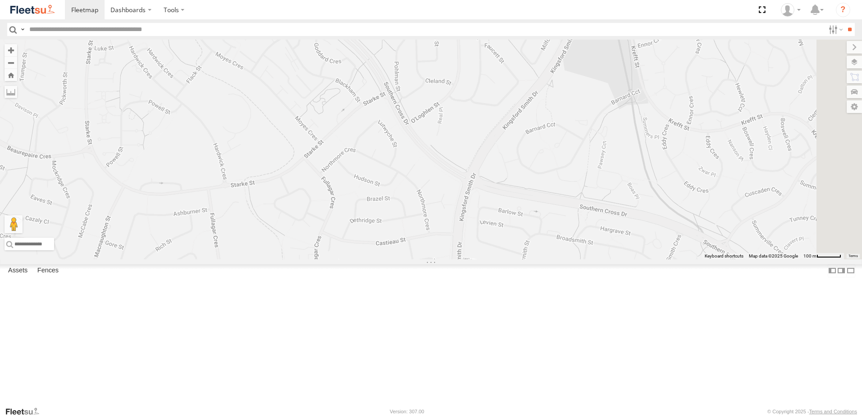
click at [461, 260] on div at bounding box center [431, 150] width 862 height 220
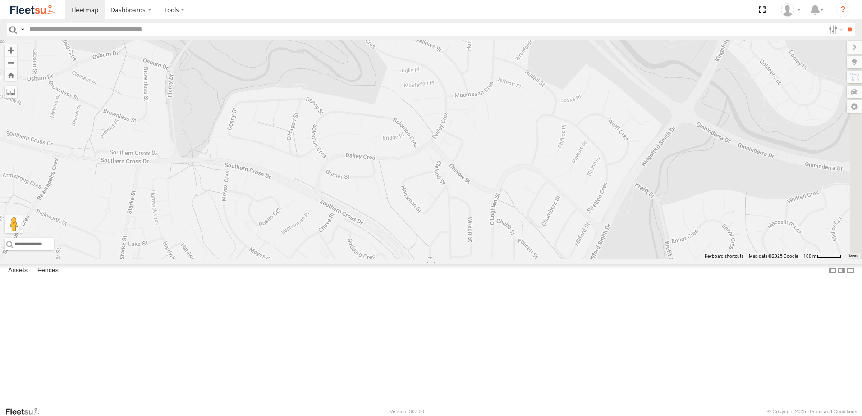
click at [469, 260] on div at bounding box center [431, 150] width 862 height 220
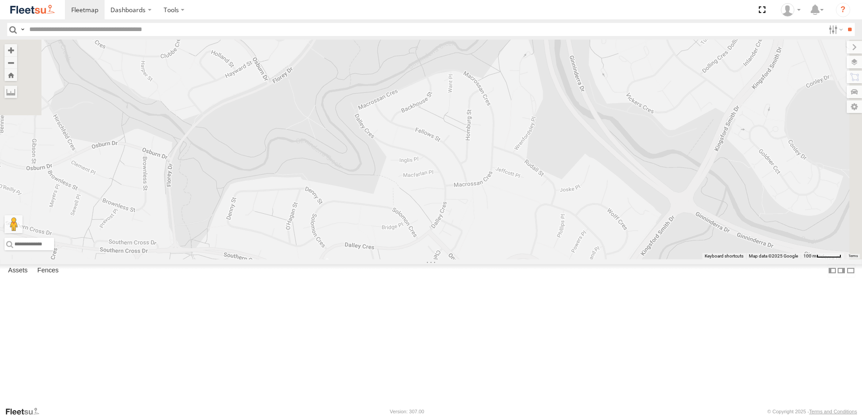
click at [474, 260] on div at bounding box center [431, 150] width 862 height 220
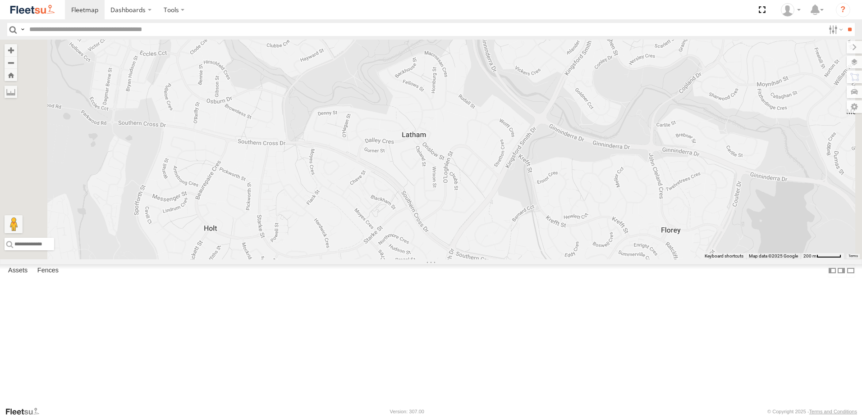
click at [494, 210] on div at bounding box center [431, 150] width 862 height 220
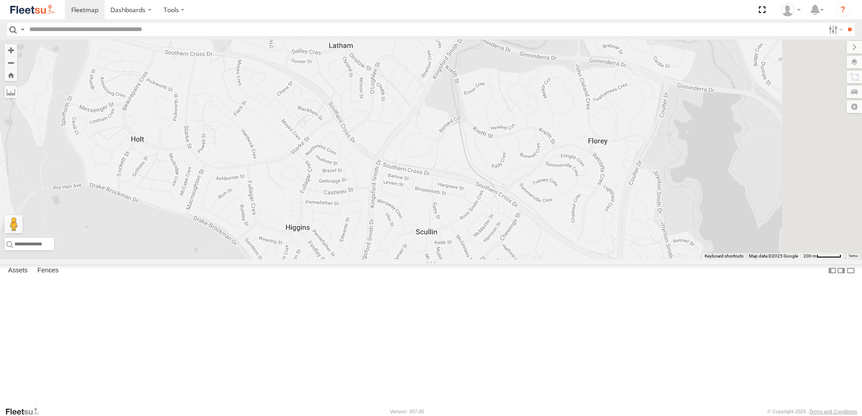
click at [396, 174] on div at bounding box center [431, 150] width 862 height 220
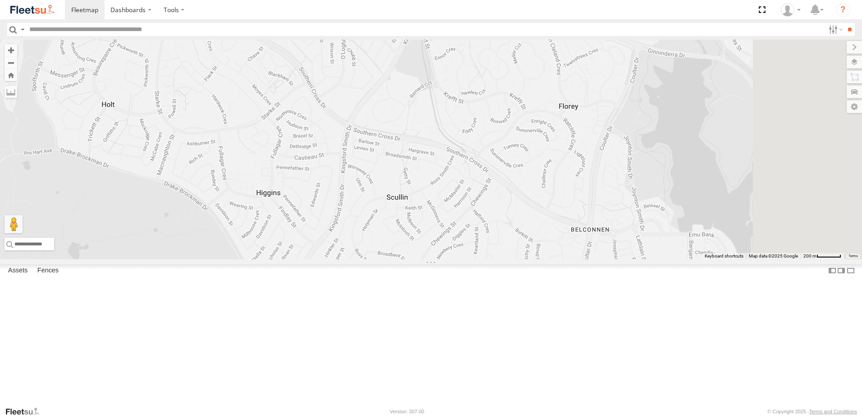
click at [403, 212] on div at bounding box center [431, 150] width 862 height 220
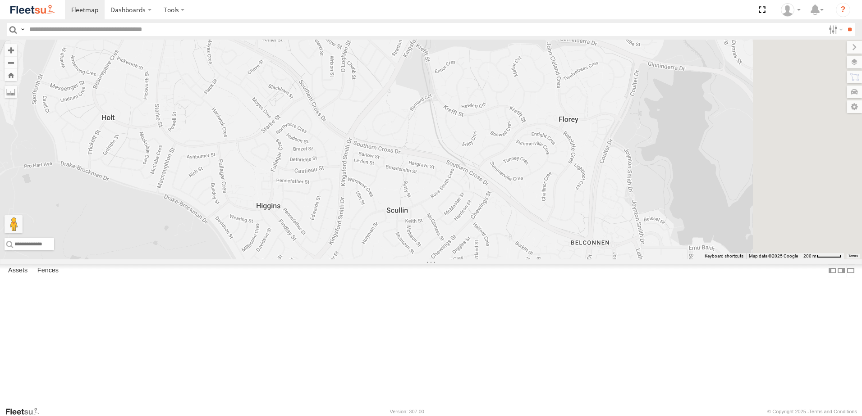
click at [410, 218] on div at bounding box center [431, 150] width 862 height 220
click at [520, 204] on div at bounding box center [431, 150] width 862 height 220
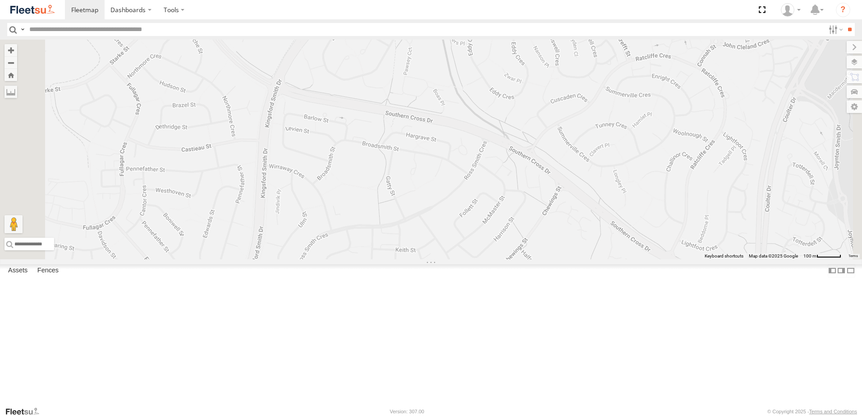
click at [474, 162] on div at bounding box center [431, 150] width 862 height 220
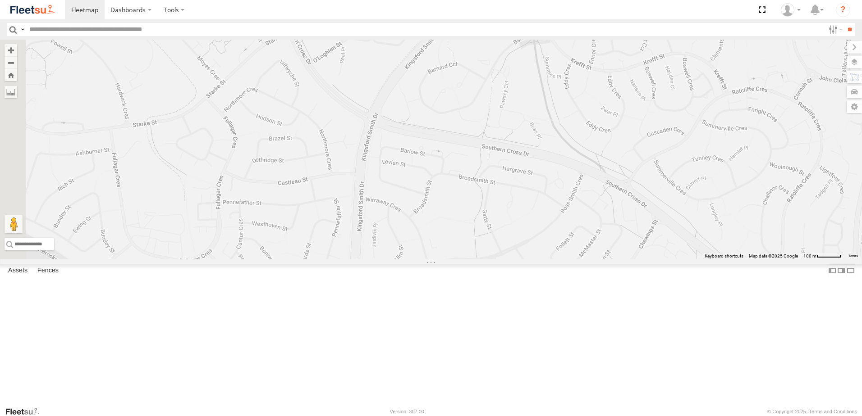
click at [549, 215] on div at bounding box center [431, 150] width 862 height 220
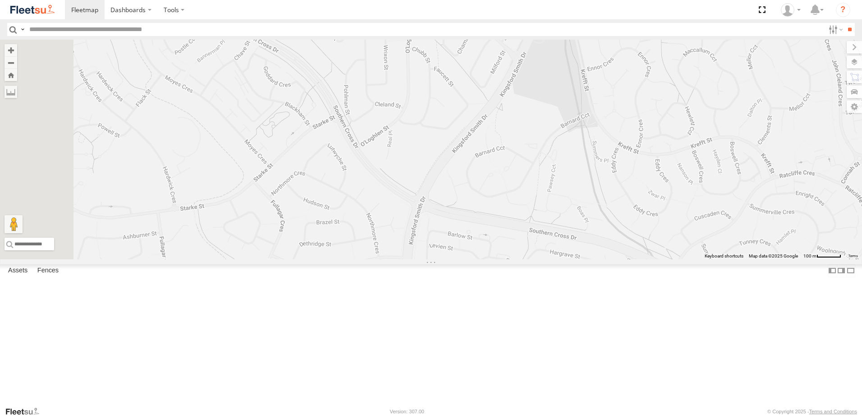
click at [488, 234] on div at bounding box center [431, 150] width 862 height 220
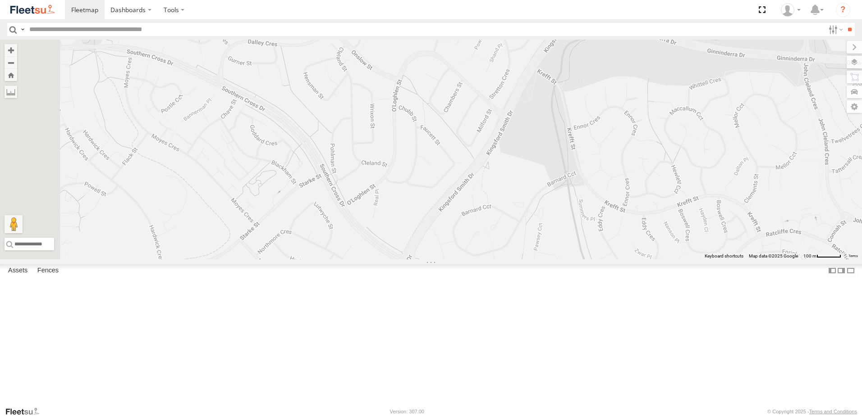
click at [470, 256] on div at bounding box center [431, 150] width 862 height 220
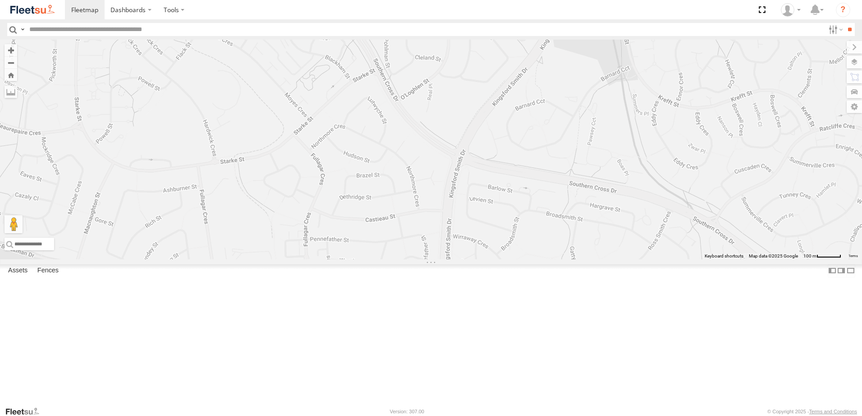
click at [506, 119] on div at bounding box center [431, 150] width 862 height 220
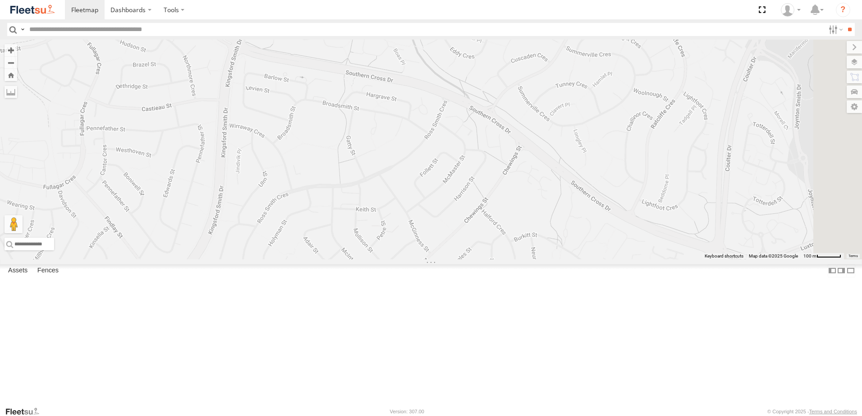
drag, startPoint x: 624, startPoint y: 243, endPoint x: 398, endPoint y: 130, distance: 252.8
click at [398, 130] on div at bounding box center [431, 150] width 862 height 220
drag, startPoint x: 608, startPoint y: 244, endPoint x: 603, endPoint y: 256, distance: 12.9
click at [603, 256] on div at bounding box center [431, 150] width 862 height 220
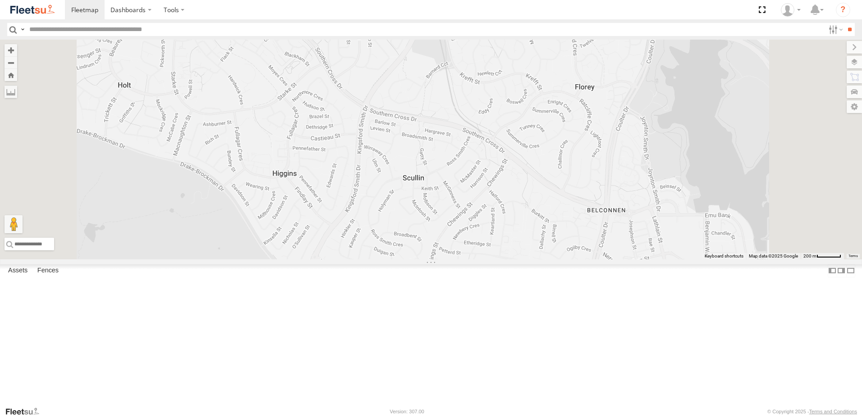
drag, startPoint x: 604, startPoint y: 256, endPoint x: 608, endPoint y: 242, distance: 14.0
click at [608, 242] on div at bounding box center [431, 150] width 862 height 220
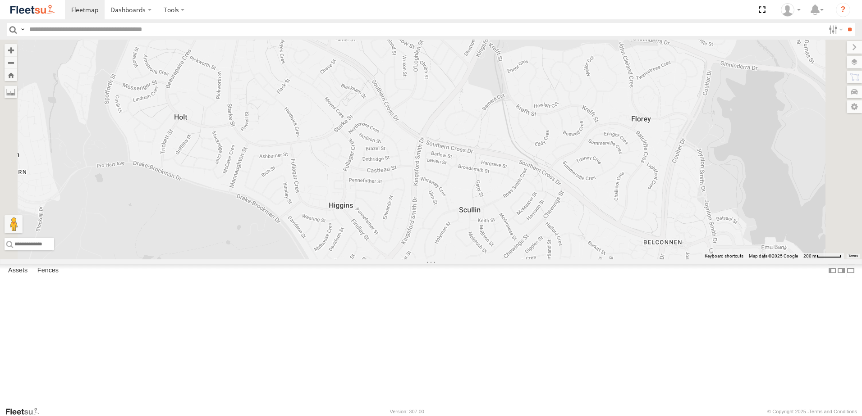
drag, startPoint x: 542, startPoint y: 215, endPoint x: 610, endPoint y: 256, distance: 79.1
click at [610, 256] on div at bounding box center [431, 150] width 862 height 220
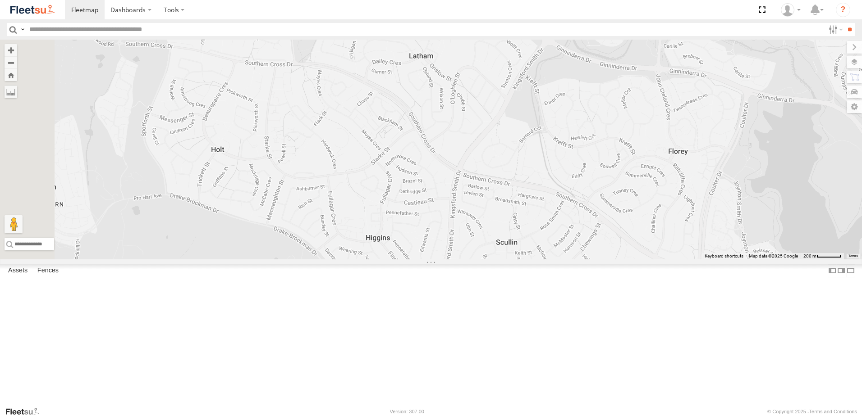
drag, startPoint x: 595, startPoint y: 253, endPoint x: 612, endPoint y: 261, distance: 17.9
click at [612, 260] on div at bounding box center [431, 150] width 862 height 220
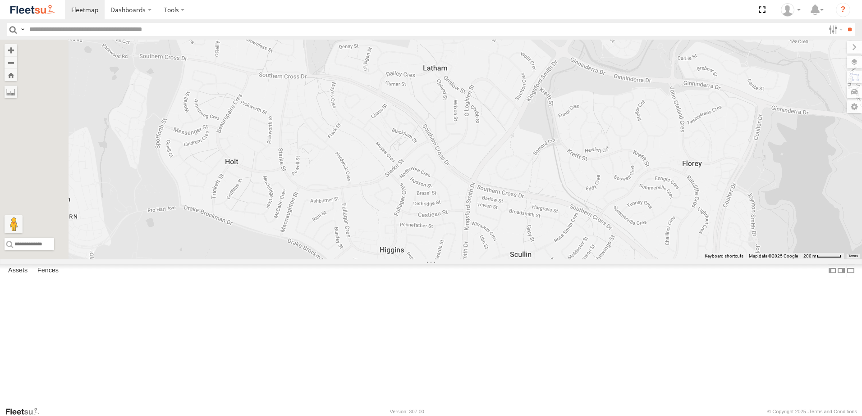
drag, startPoint x: 543, startPoint y: 226, endPoint x: 552, endPoint y: 239, distance: 15.6
click at [552, 239] on div at bounding box center [431, 150] width 862 height 220
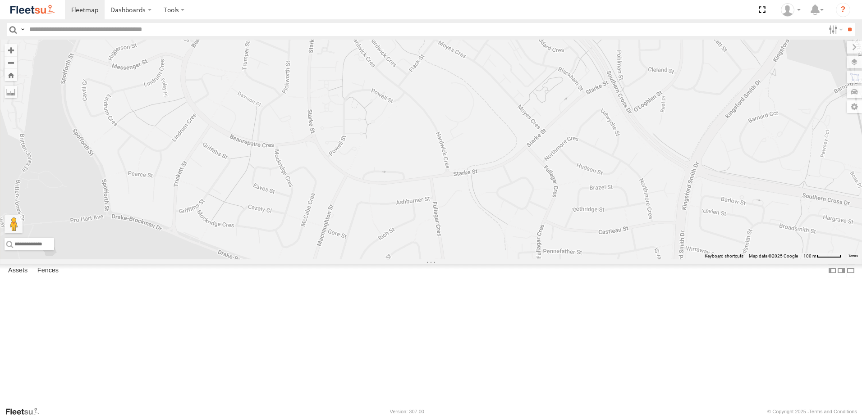
drag, startPoint x: 552, startPoint y: 238, endPoint x: 729, endPoint y: 187, distance: 184.3
click at [729, 187] on div at bounding box center [431, 150] width 862 height 220
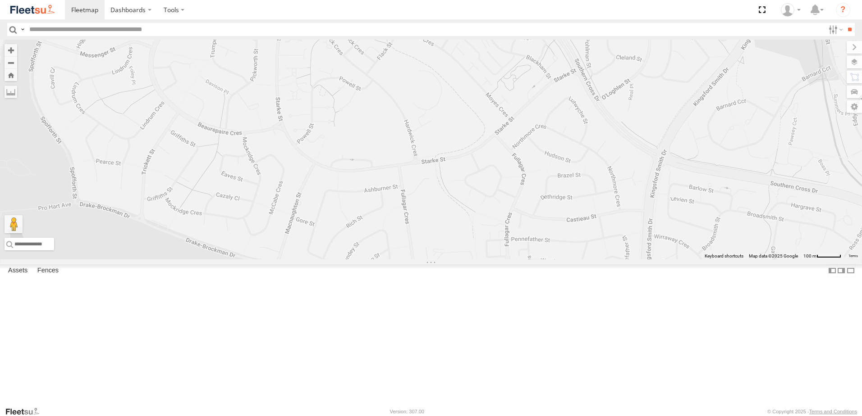
drag, startPoint x: 649, startPoint y: 222, endPoint x: 614, endPoint y: 210, distance: 36.6
click at [614, 210] on div at bounding box center [431, 150] width 862 height 220
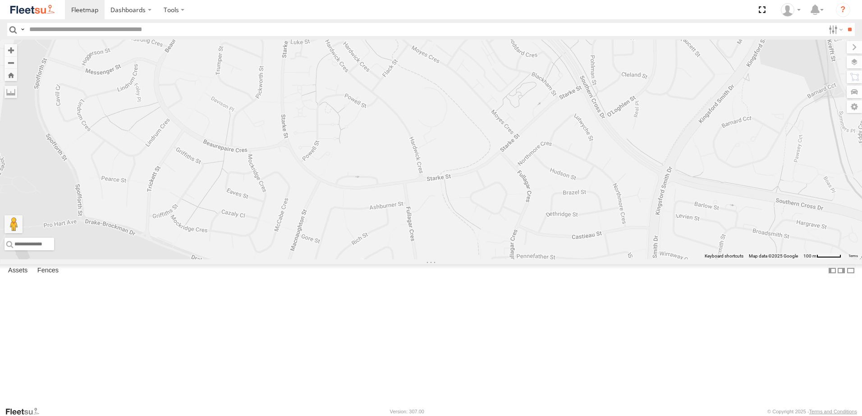
drag, startPoint x: 617, startPoint y: 212, endPoint x: 622, endPoint y: 230, distance: 18.8
click at [622, 230] on div at bounding box center [431, 150] width 862 height 220
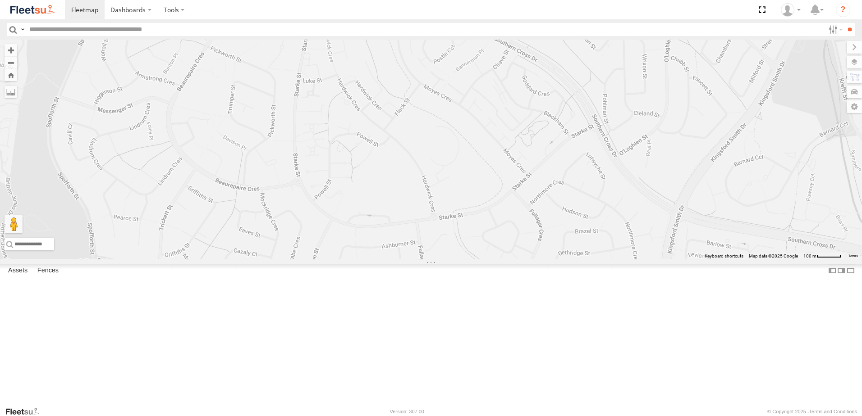
drag, startPoint x: 494, startPoint y: 244, endPoint x: 500, endPoint y: 252, distance: 10.0
click at [500, 252] on div at bounding box center [431, 150] width 862 height 220
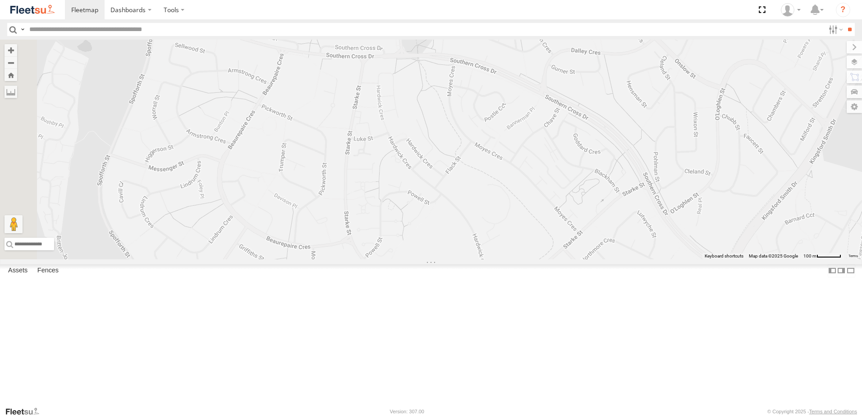
drag, startPoint x: 475, startPoint y: 188, endPoint x: 517, endPoint y: 235, distance: 62.9
click at [512, 236] on div at bounding box center [431, 150] width 862 height 220
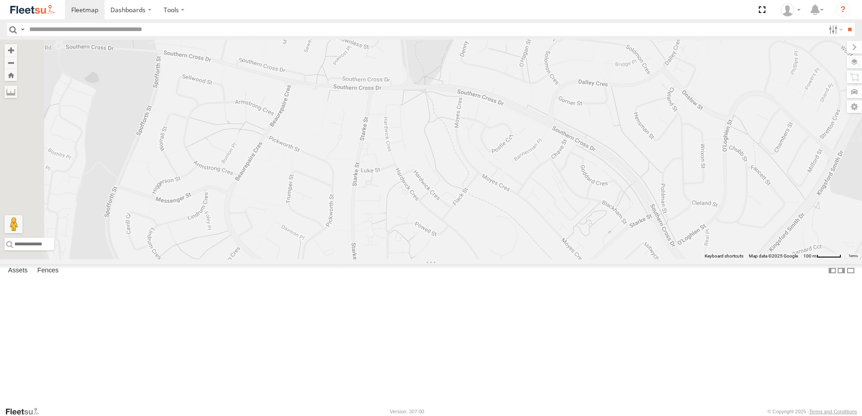
drag, startPoint x: 530, startPoint y: 223, endPoint x: 537, endPoint y: 249, distance: 26.9
click at [537, 249] on div at bounding box center [431, 150] width 862 height 220
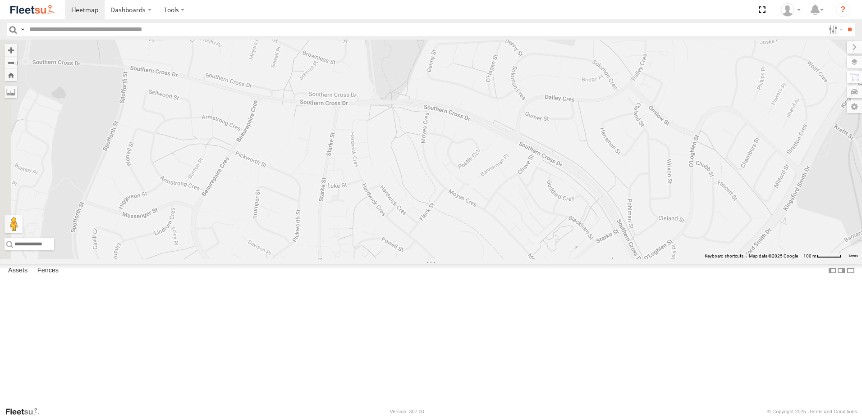
drag, startPoint x: 538, startPoint y: 250, endPoint x: 509, endPoint y: 265, distance: 32.1
click at [509, 260] on div at bounding box center [431, 150] width 862 height 220
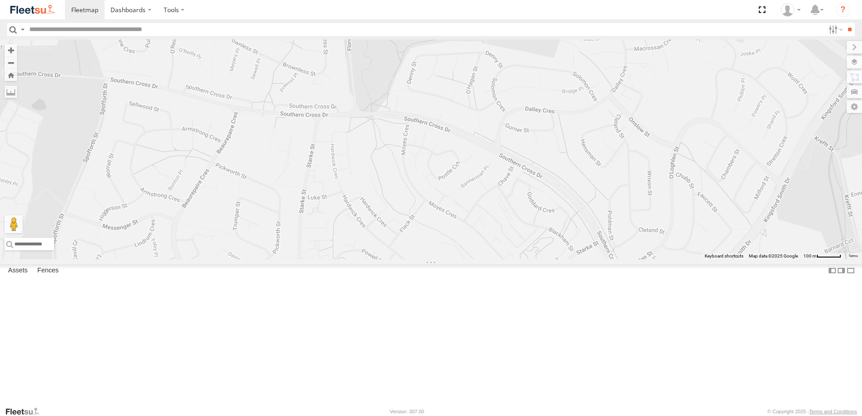
drag, startPoint x: 512, startPoint y: 264, endPoint x: 497, endPoint y: 282, distance: 24.3
click at [497, 260] on div at bounding box center [431, 150] width 862 height 220
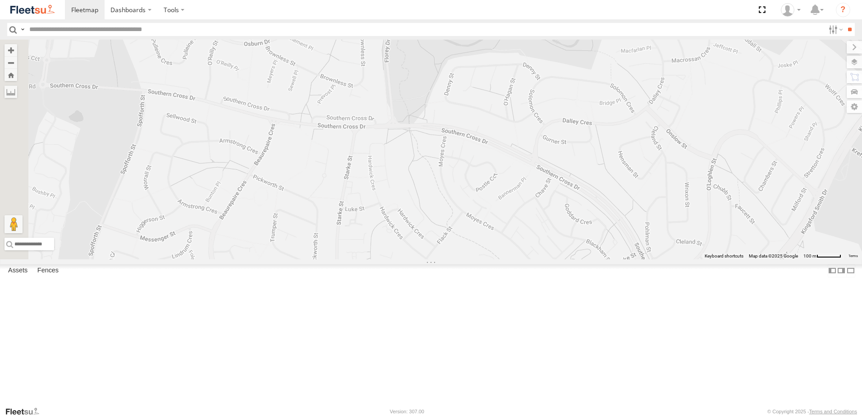
drag, startPoint x: 497, startPoint y: 268, endPoint x: 519, endPoint y: 265, distance: 21.8
click at [519, 260] on div at bounding box center [431, 150] width 862 height 220
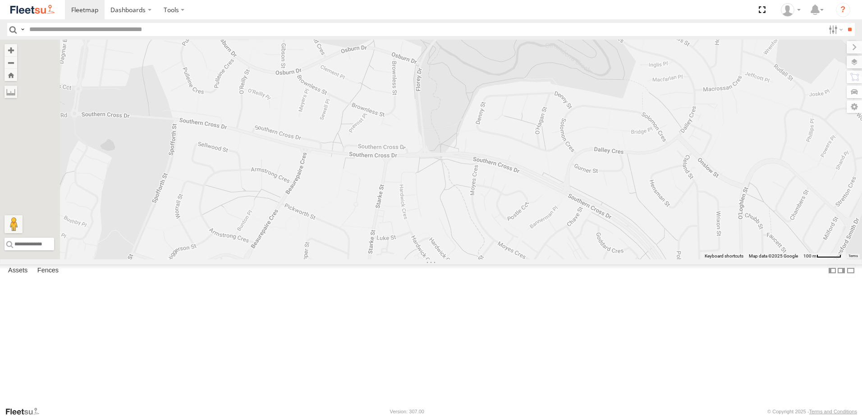
drag, startPoint x: 376, startPoint y: 175, endPoint x: 406, endPoint y: 204, distance: 41.4
click at [406, 204] on div at bounding box center [431, 150] width 862 height 220
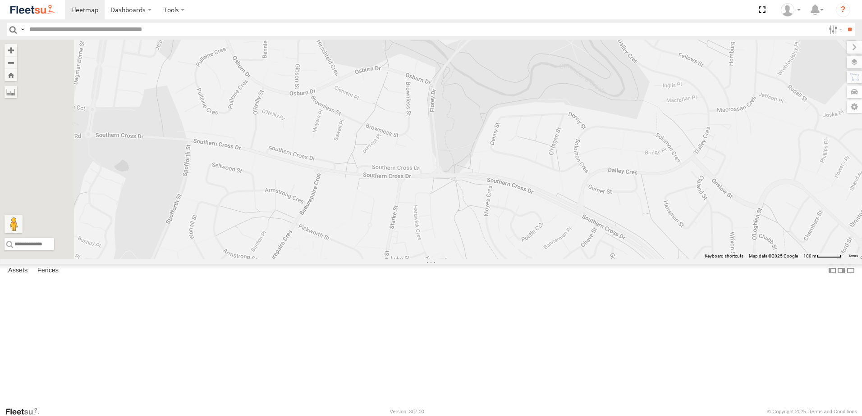
drag, startPoint x: 411, startPoint y: 189, endPoint x: 427, endPoint y: 214, distance: 29.4
click at [427, 214] on div at bounding box center [431, 150] width 862 height 220
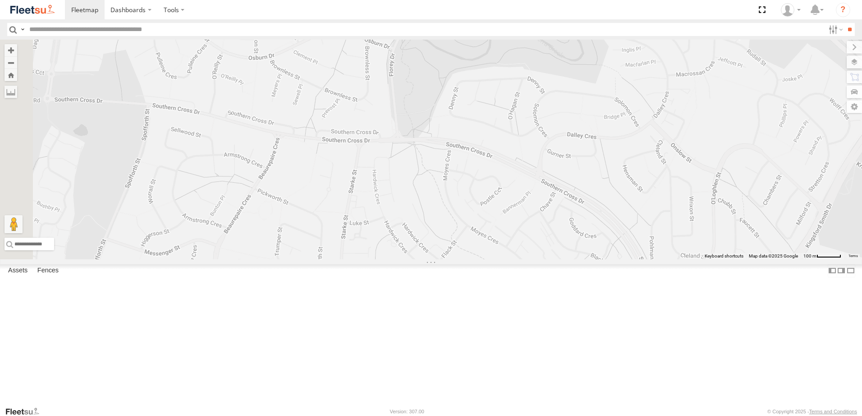
drag, startPoint x: 430, startPoint y: 235, endPoint x: 396, endPoint y: 206, distance: 44.8
click at [396, 206] on div at bounding box center [431, 150] width 862 height 220
drag, startPoint x: 430, startPoint y: 270, endPoint x: 425, endPoint y: 257, distance: 14.1
click at [425, 257] on div at bounding box center [431, 150] width 862 height 220
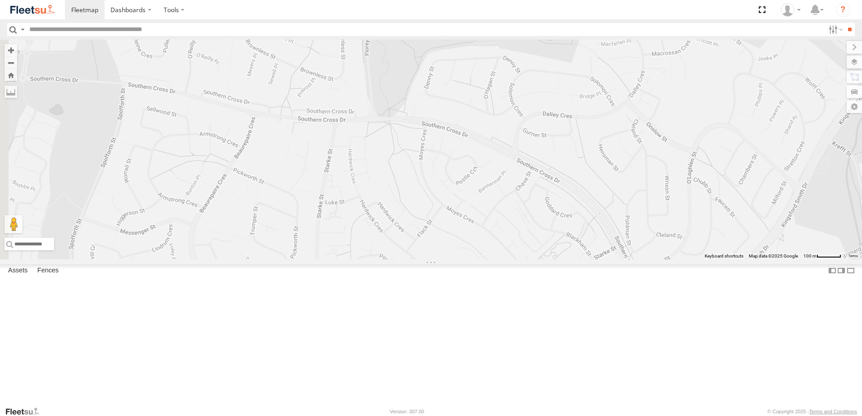
drag, startPoint x: 480, startPoint y: 286, endPoint x: 460, endPoint y: 277, distance: 22.0
click at [460, 260] on div at bounding box center [431, 150] width 862 height 220
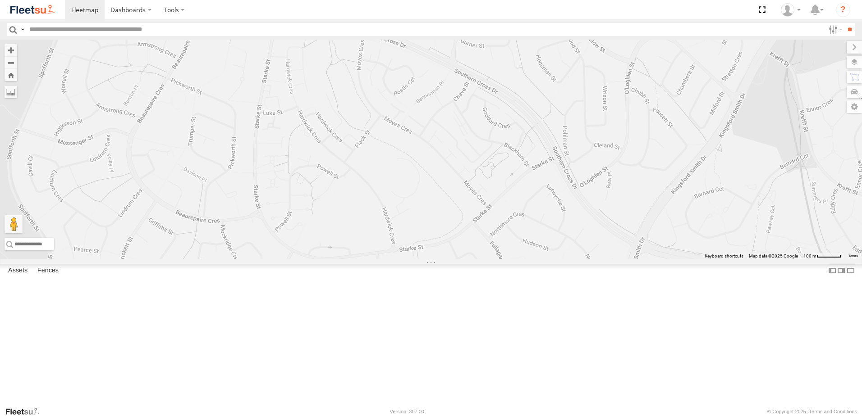
drag, startPoint x: 492, startPoint y: 296, endPoint x: 380, endPoint y: 198, distance: 148.2
click at [380, 198] on div at bounding box center [431, 150] width 862 height 220
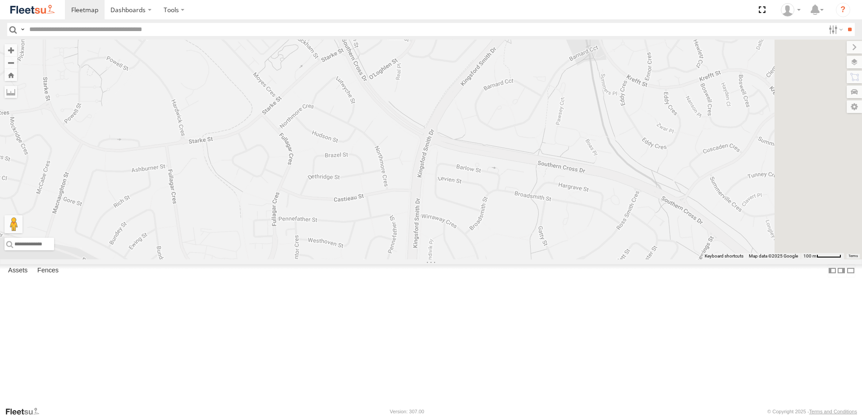
drag, startPoint x: 526, startPoint y: 271, endPoint x: 405, endPoint y: 173, distance: 155.7
click at [405, 173] on div at bounding box center [431, 150] width 862 height 220
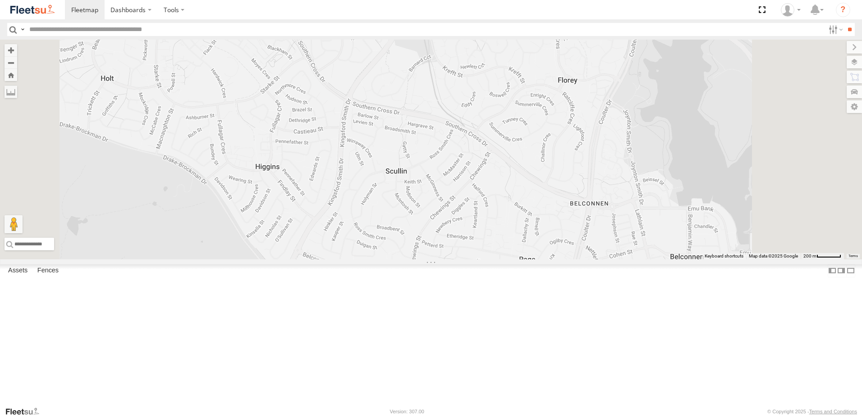
drag, startPoint x: 517, startPoint y: 235, endPoint x: 469, endPoint y: 187, distance: 67.2
click at [469, 187] on div at bounding box center [431, 150] width 862 height 220
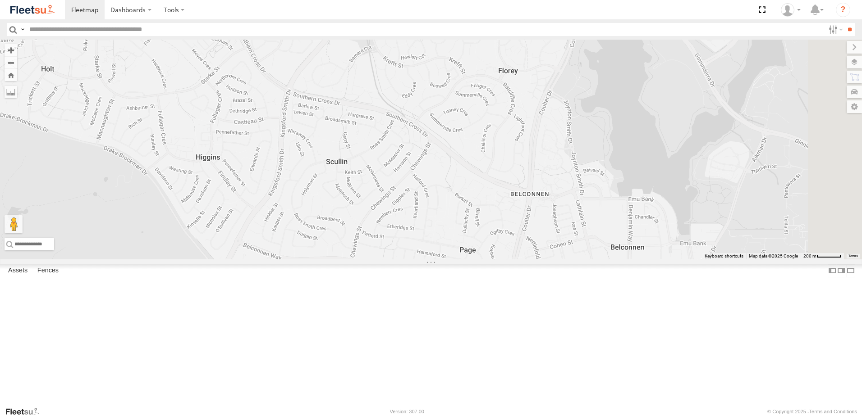
drag, startPoint x: 741, startPoint y: 304, endPoint x: 674, endPoint y: 295, distance: 67.4
click at [674, 260] on div at bounding box center [431, 150] width 862 height 220
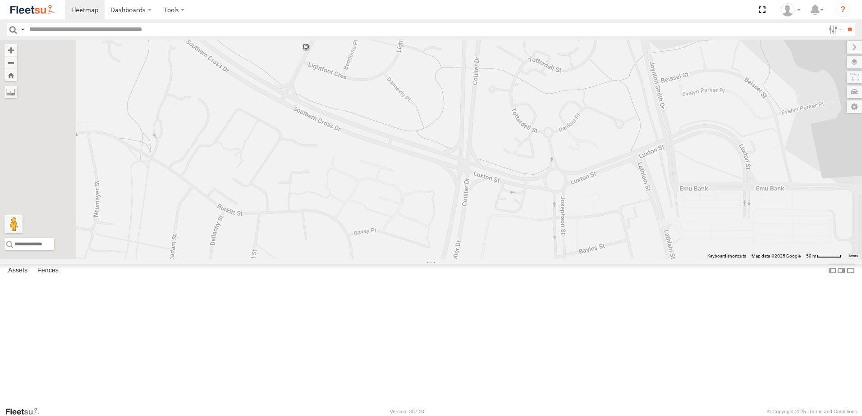
drag, startPoint x: 600, startPoint y: 273, endPoint x: 616, endPoint y: 282, distance: 17.9
click at [617, 260] on div at bounding box center [431, 150] width 862 height 220
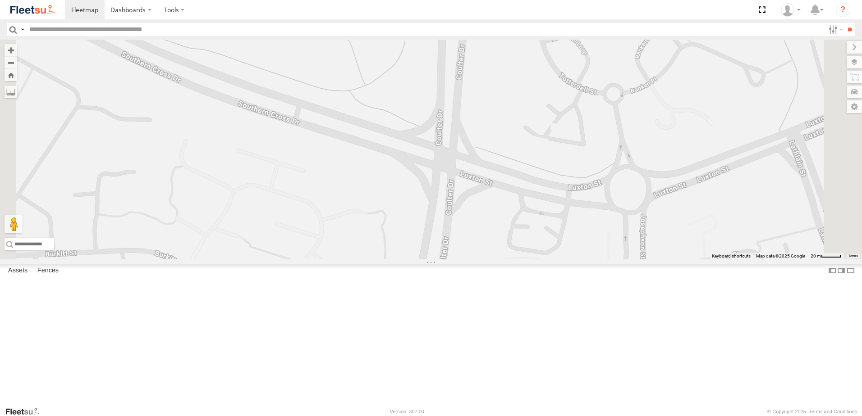
drag, startPoint x: 602, startPoint y: 268, endPoint x: 609, endPoint y: 282, distance: 15.9
click at [609, 260] on div at bounding box center [431, 150] width 862 height 220
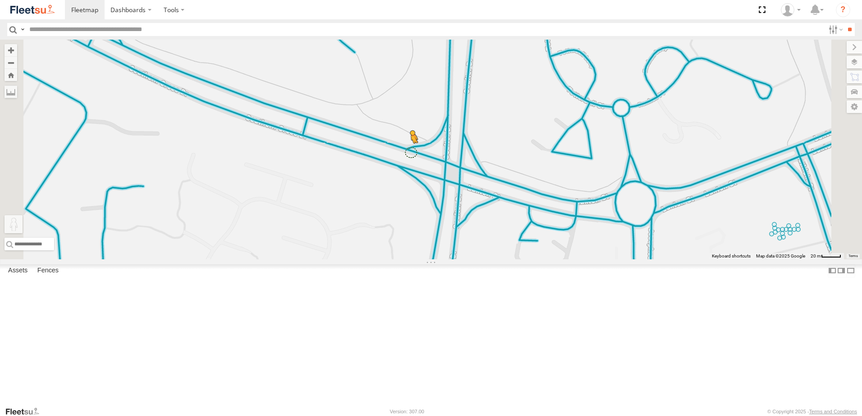
drag, startPoint x: 244, startPoint y: 374, endPoint x: 521, endPoint y: 225, distance: 314.4
click at [521, 225] on div "To activate drag with keyboard, press Alt + Enter. Once in keyboard drag state,…" at bounding box center [431, 150] width 862 height 220
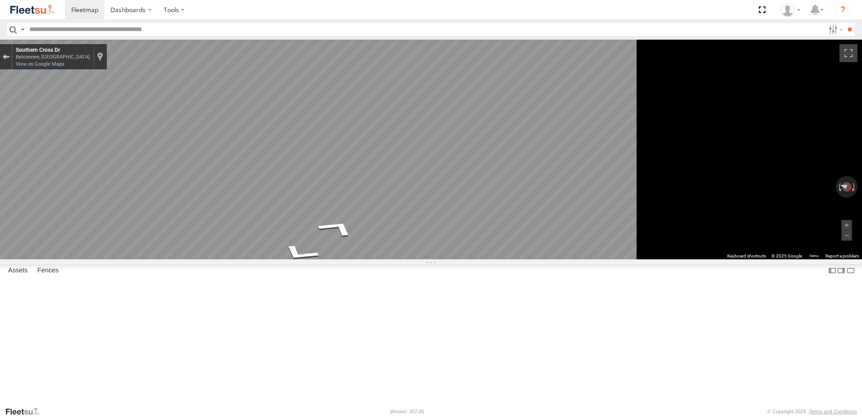
click at [9, 55] on div "Exit the Street View" at bounding box center [6, 56] width 7 height 5
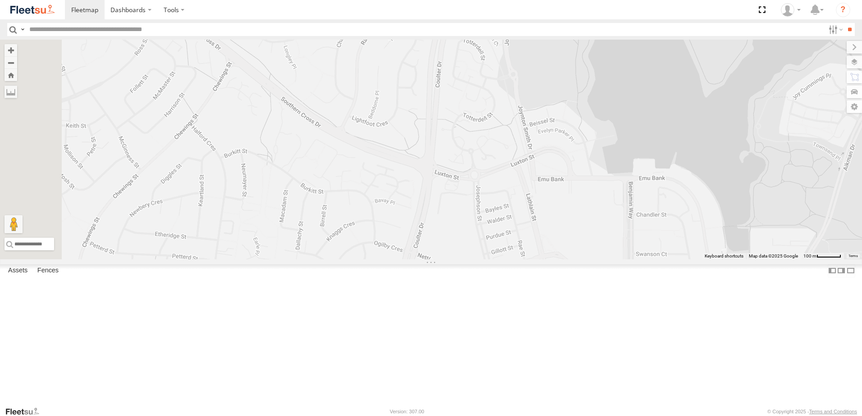
drag, startPoint x: 596, startPoint y: 270, endPoint x: 559, endPoint y: 226, distance: 58.2
click at [559, 226] on div "Loading..." at bounding box center [431, 150] width 862 height 220
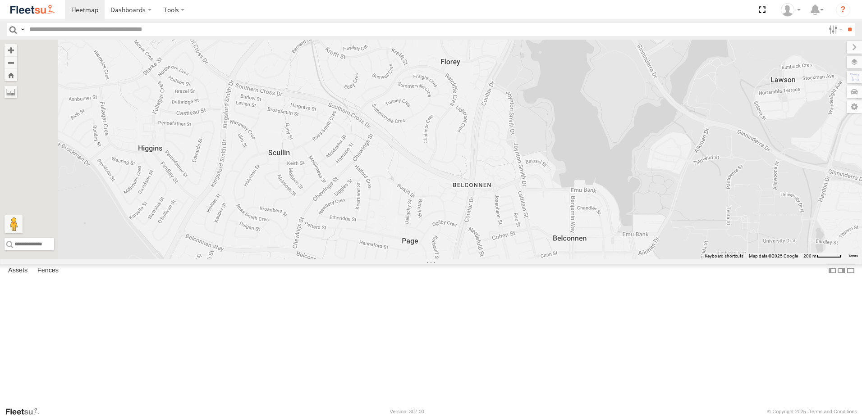
drag, startPoint x: 563, startPoint y: 272, endPoint x: 594, endPoint y: 286, distance: 34.3
click at [594, 260] on div "Loading..." at bounding box center [431, 150] width 862 height 220
drag, startPoint x: 594, startPoint y: 284, endPoint x: 602, endPoint y: 279, distance: 8.9
click at [602, 260] on div "Loading..." at bounding box center [431, 150] width 862 height 220
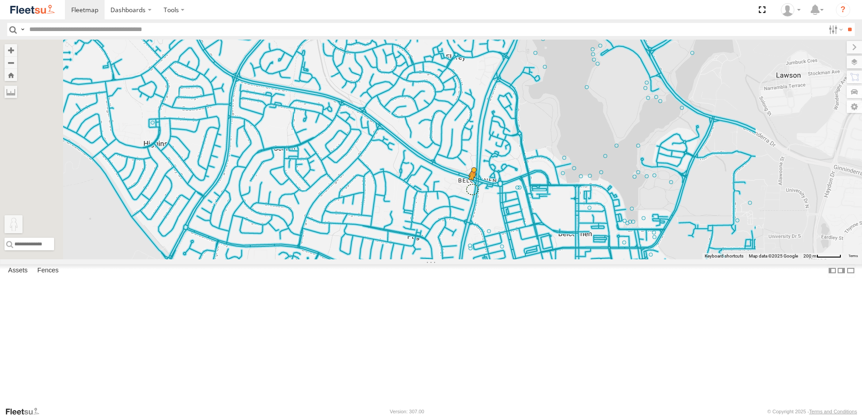
drag, startPoint x: 269, startPoint y: 368, endPoint x: 590, endPoint y: 263, distance: 338.1
click at [590, 260] on div "To activate drag with keyboard, press Alt + Enter. Once in keyboard drag state,…" at bounding box center [431, 150] width 862 height 220
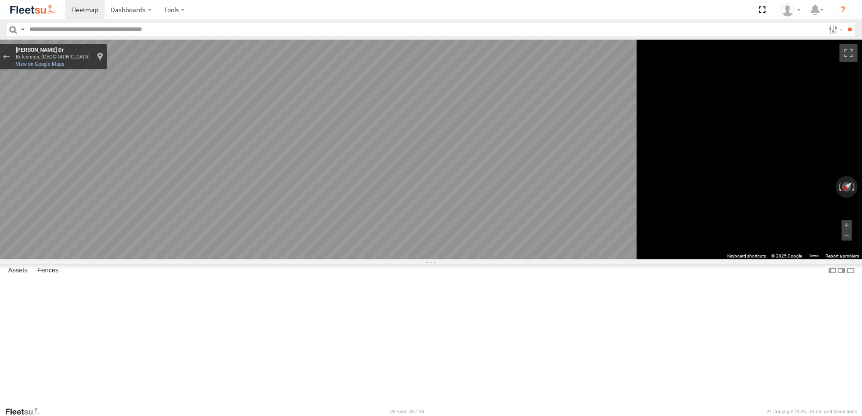
click at [861, 284] on html "Dashboards" at bounding box center [431, 208] width 862 height 416
click at [12, 60] on button "Exit the Street View" at bounding box center [6, 57] width 12 height 12
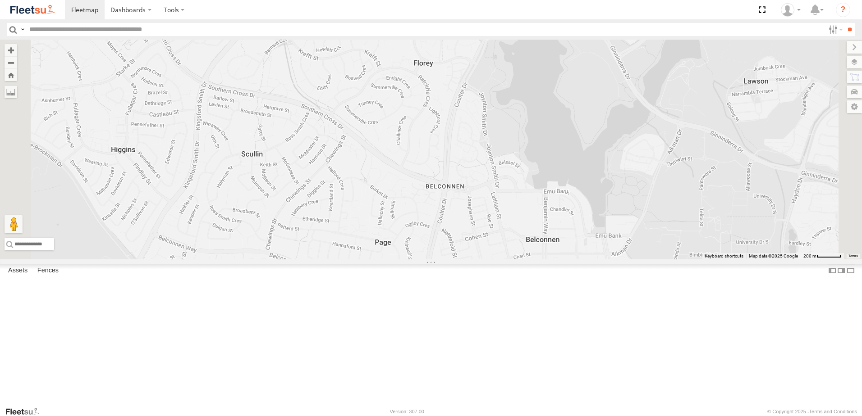
drag, startPoint x: 612, startPoint y: 275, endPoint x: 578, endPoint y: 281, distance: 34.8
click at [578, 260] on div "Loading..." at bounding box center [431, 150] width 862 height 220
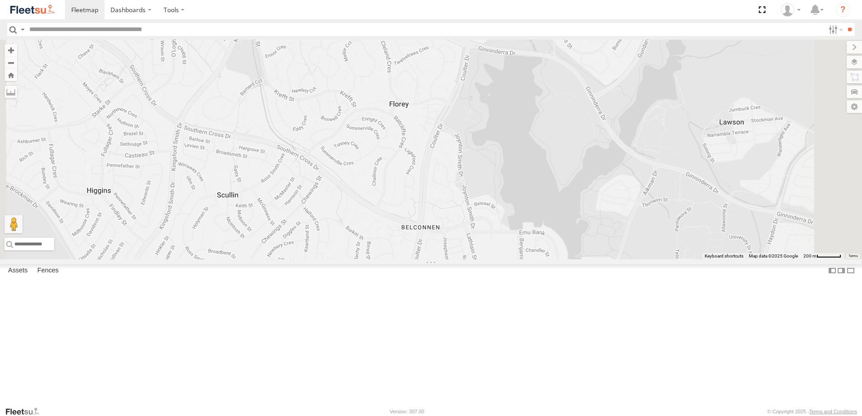
drag, startPoint x: 579, startPoint y: 258, endPoint x: 555, endPoint y: 302, distance: 50.2
click at [555, 260] on div "Loading..." at bounding box center [431, 150] width 862 height 220
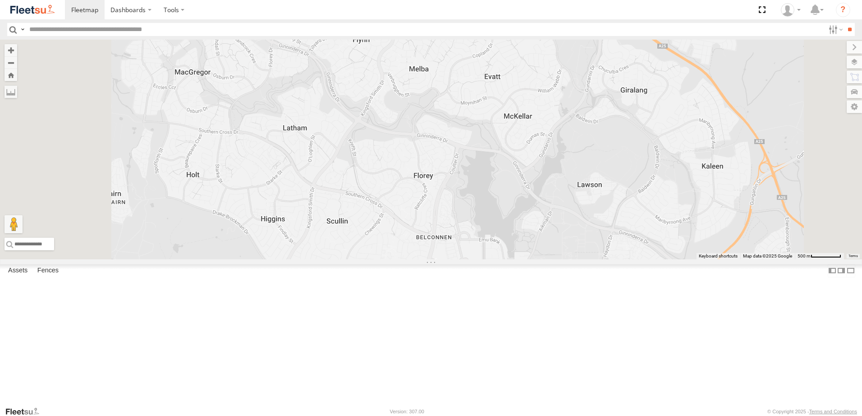
drag, startPoint x: 567, startPoint y: 261, endPoint x: 565, endPoint y: 275, distance: 14.5
click at [565, 260] on div "Loading..." at bounding box center [431, 150] width 862 height 220
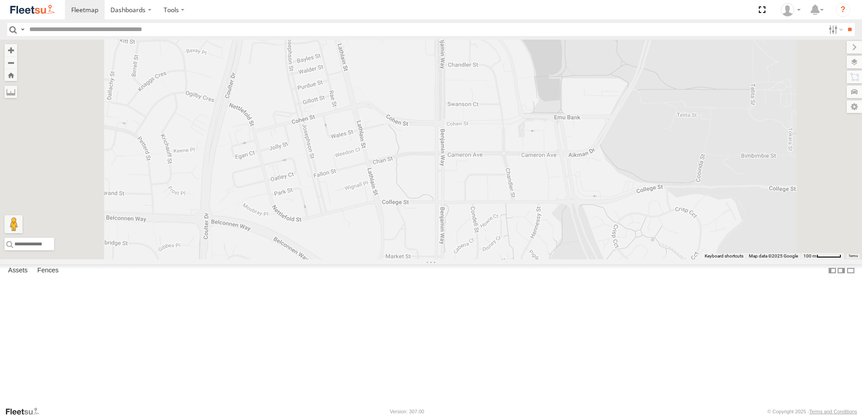
drag, startPoint x: 586, startPoint y: 349, endPoint x: 588, endPoint y: 249, distance: 100.1
click at [588, 249] on div "Loading..." at bounding box center [431, 150] width 862 height 220
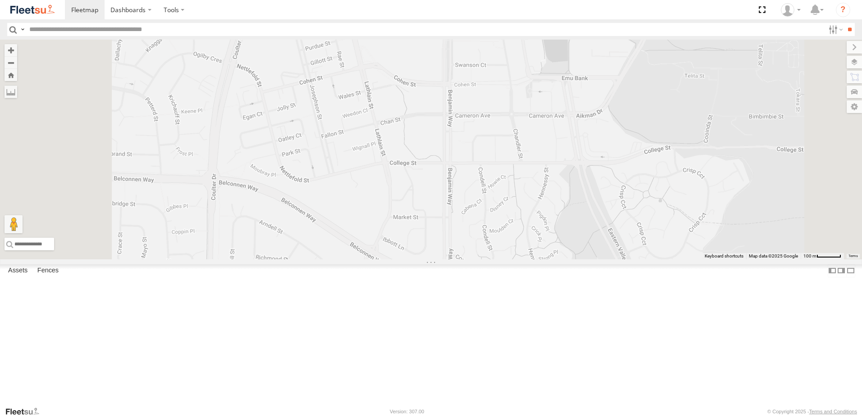
drag, startPoint x: 585, startPoint y: 256, endPoint x: 593, endPoint y: 208, distance: 49.3
click at [593, 208] on div "Loading..." at bounding box center [431, 150] width 862 height 220
drag, startPoint x: 595, startPoint y: 265, endPoint x: 580, endPoint y: 197, distance: 69.2
click at [581, 198] on div "Loading..." at bounding box center [431, 150] width 862 height 220
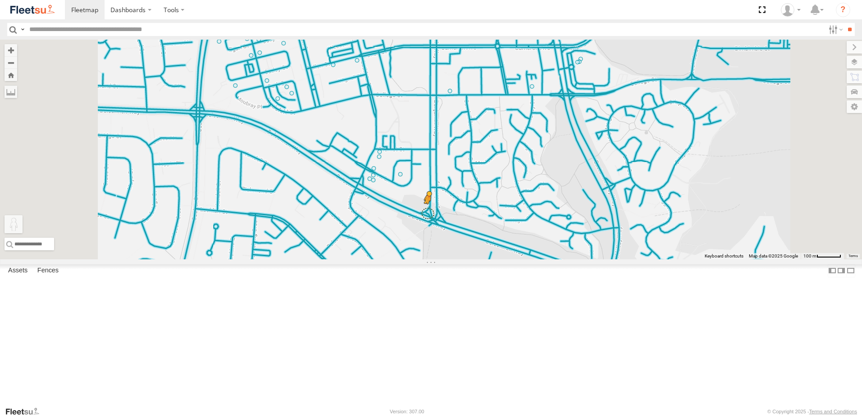
drag, startPoint x: 243, startPoint y: 371, endPoint x: 541, endPoint y: 287, distance: 310.0
click at [541, 260] on div "To activate drag with keyboard, press Alt + Enter. Once in keyboard drag state,…" at bounding box center [431, 150] width 862 height 220
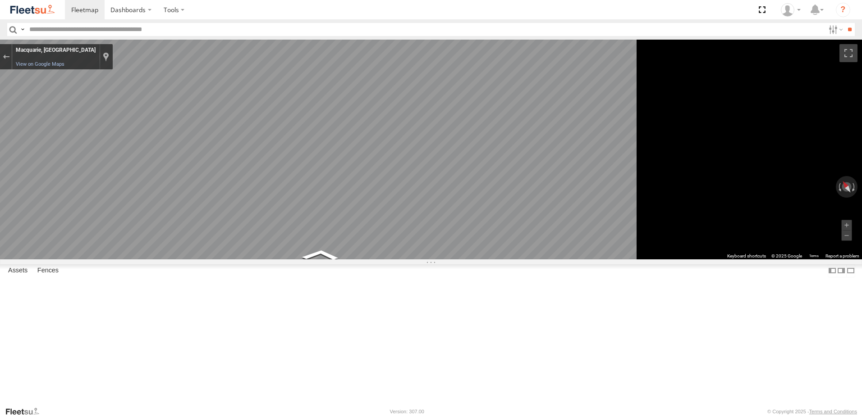
click at [206, 220] on main "← Move left → Move right ↑ Move up ↓ Move down + Zoom in - Zoom out Home Jump l…" at bounding box center [431, 223] width 862 height 367
click at [12, 62] on button "Exit the Street View" at bounding box center [6, 57] width 12 height 12
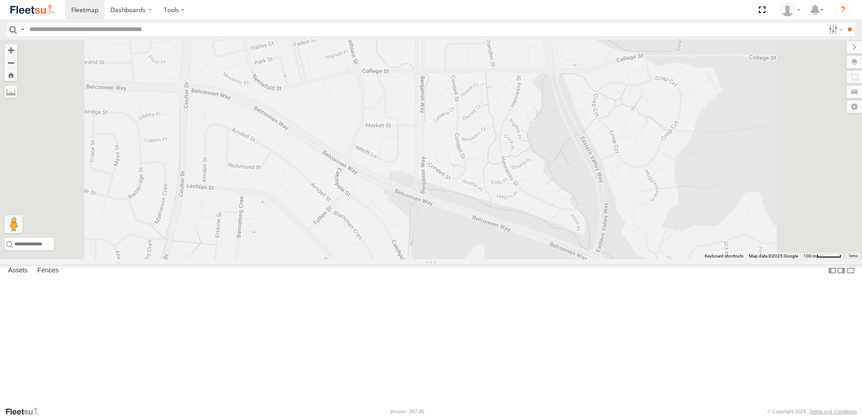
click at [513, 254] on div "Loading..." at bounding box center [431, 150] width 862 height 220
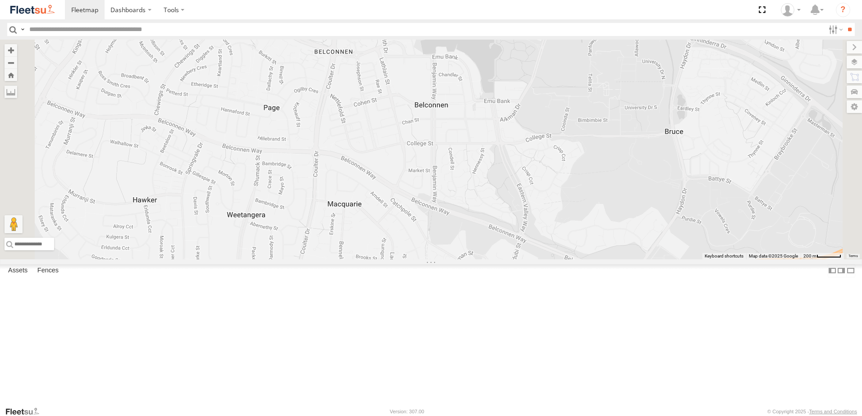
drag, startPoint x: 517, startPoint y: 249, endPoint x: 536, endPoint y: 265, distance: 25.9
click at [536, 260] on div "Loading..." at bounding box center [431, 150] width 862 height 220
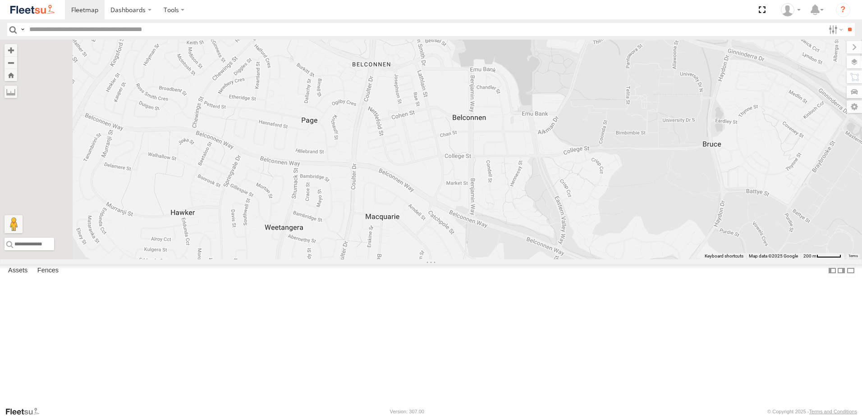
drag, startPoint x: 443, startPoint y: 240, endPoint x: 497, endPoint y: 255, distance: 56.0
click at [497, 255] on div "Loading..." at bounding box center [431, 150] width 862 height 220
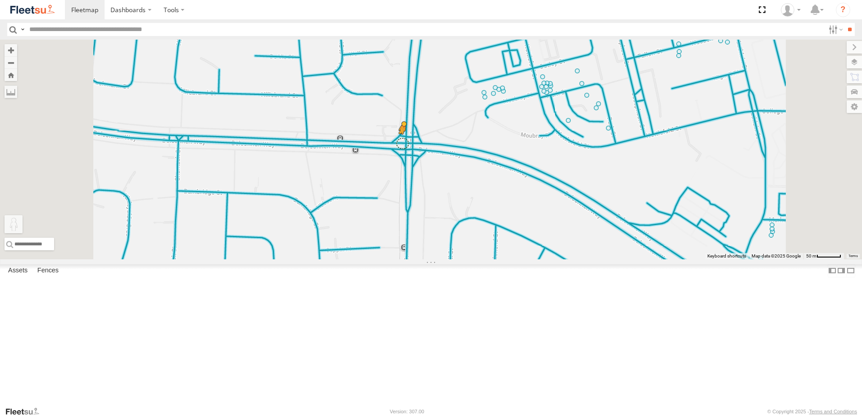
drag, startPoint x: 242, startPoint y: 366, endPoint x: 517, endPoint y: 216, distance: 313.2
click at [517, 216] on div "To activate drag with keyboard, press Alt + Enter. Once in keyboard drag state,…" at bounding box center [431, 150] width 862 height 220
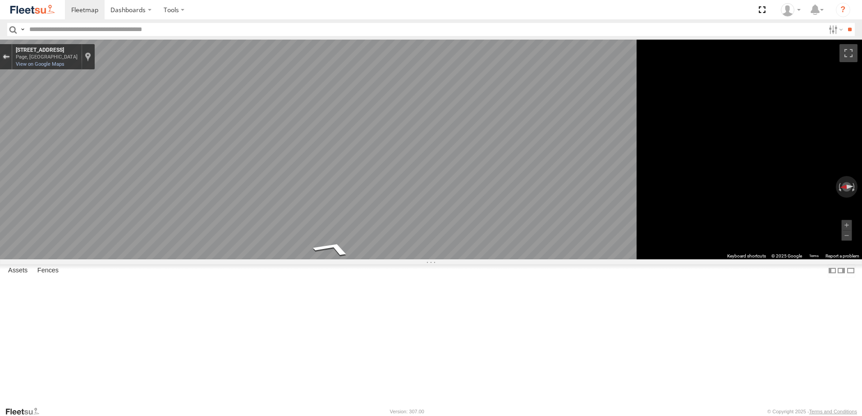
click at [9, 59] on div "Exit the Street View" at bounding box center [6, 56] width 7 height 5
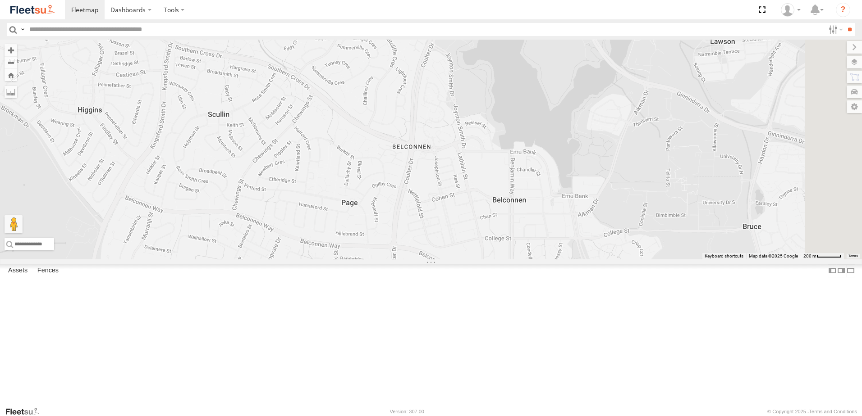
drag, startPoint x: 558, startPoint y: 229, endPoint x: 505, endPoint y: 316, distance: 101.2
click at [505, 260] on div "Loading..." at bounding box center [431, 150] width 862 height 220
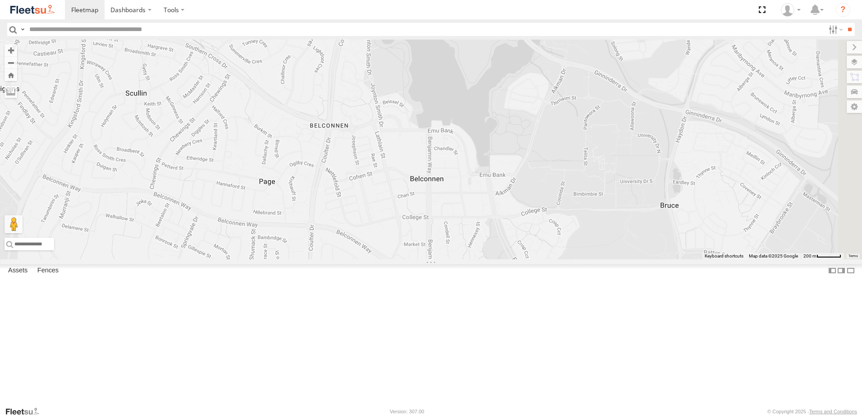
drag, startPoint x: 530, startPoint y: 243, endPoint x: 481, endPoint y: 233, distance: 49.2
click at [481, 233] on div "Loading..." at bounding box center [431, 150] width 862 height 220
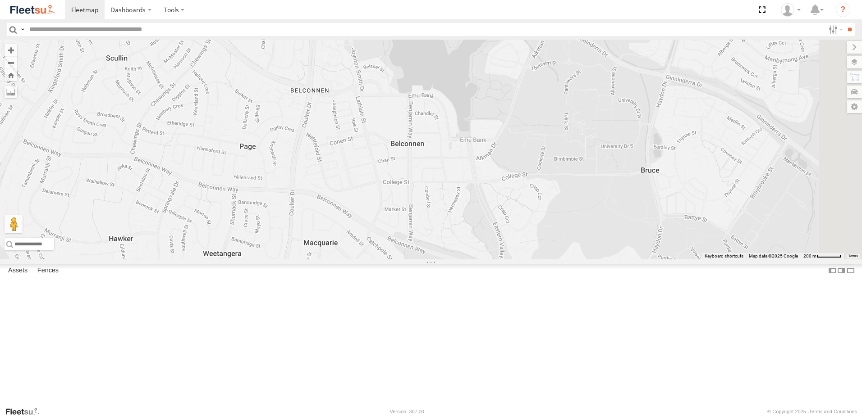
drag, startPoint x: 519, startPoint y: 237, endPoint x: 500, endPoint y: 205, distance: 37.0
click at [500, 205] on div "Loading..." at bounding box center [431, 150] width 862 height 220
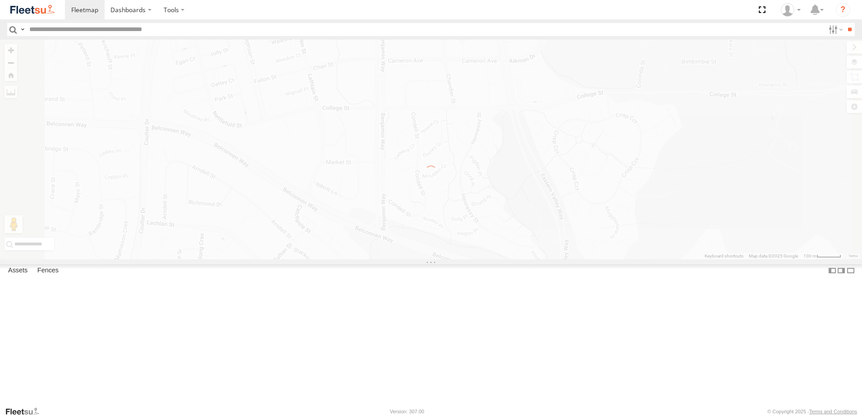
drag, startPoint x: 507, startPoint y: 282, endPoint x: 517, endPoint y: 251, distance: 32.5
click at [517, 251] on div "← Move left → Move right ↑ Move up ↓ Move down + Zoom in - Zoom out Home Jump l…" at bounding box center [431, 150] width 862 height 220
